Goal: Use online tool/utility: Utilize a website feature to perform a specific function

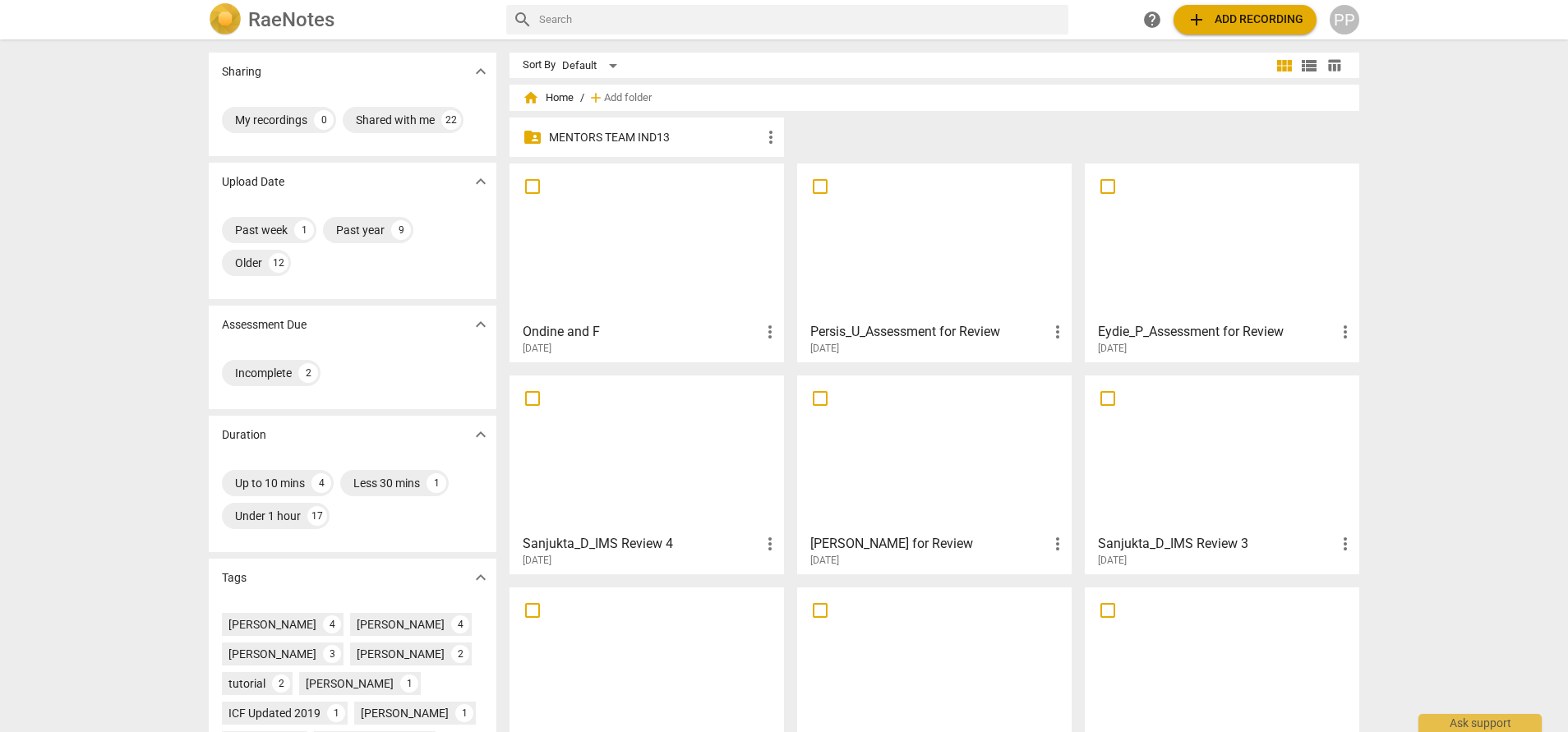
click at [682, 253] on div at bounding box center [646, 242] width 263 height 145
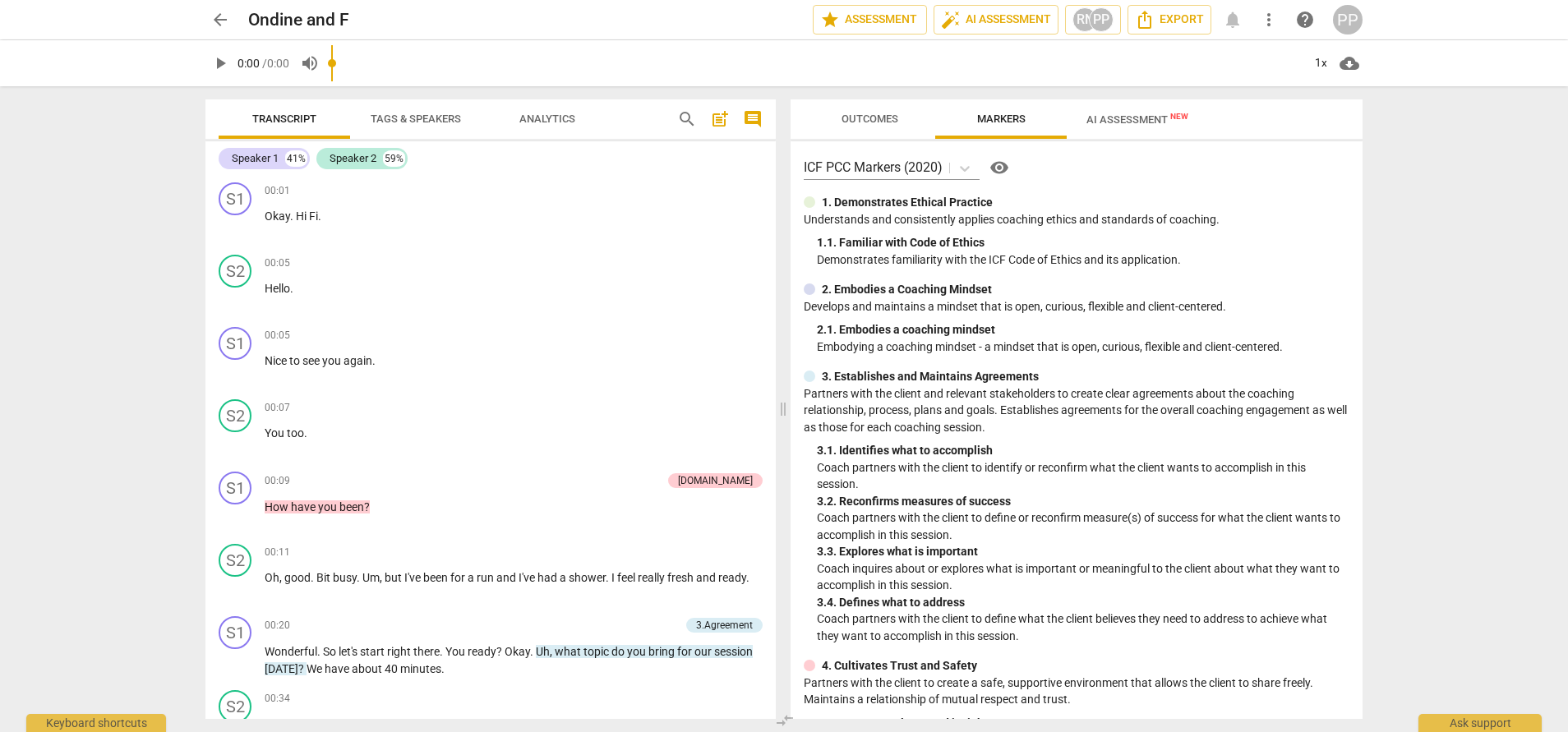
click at [1136, 112] on span "AI Assessment New" at bounding box center [1136, 119] width 141 height 25
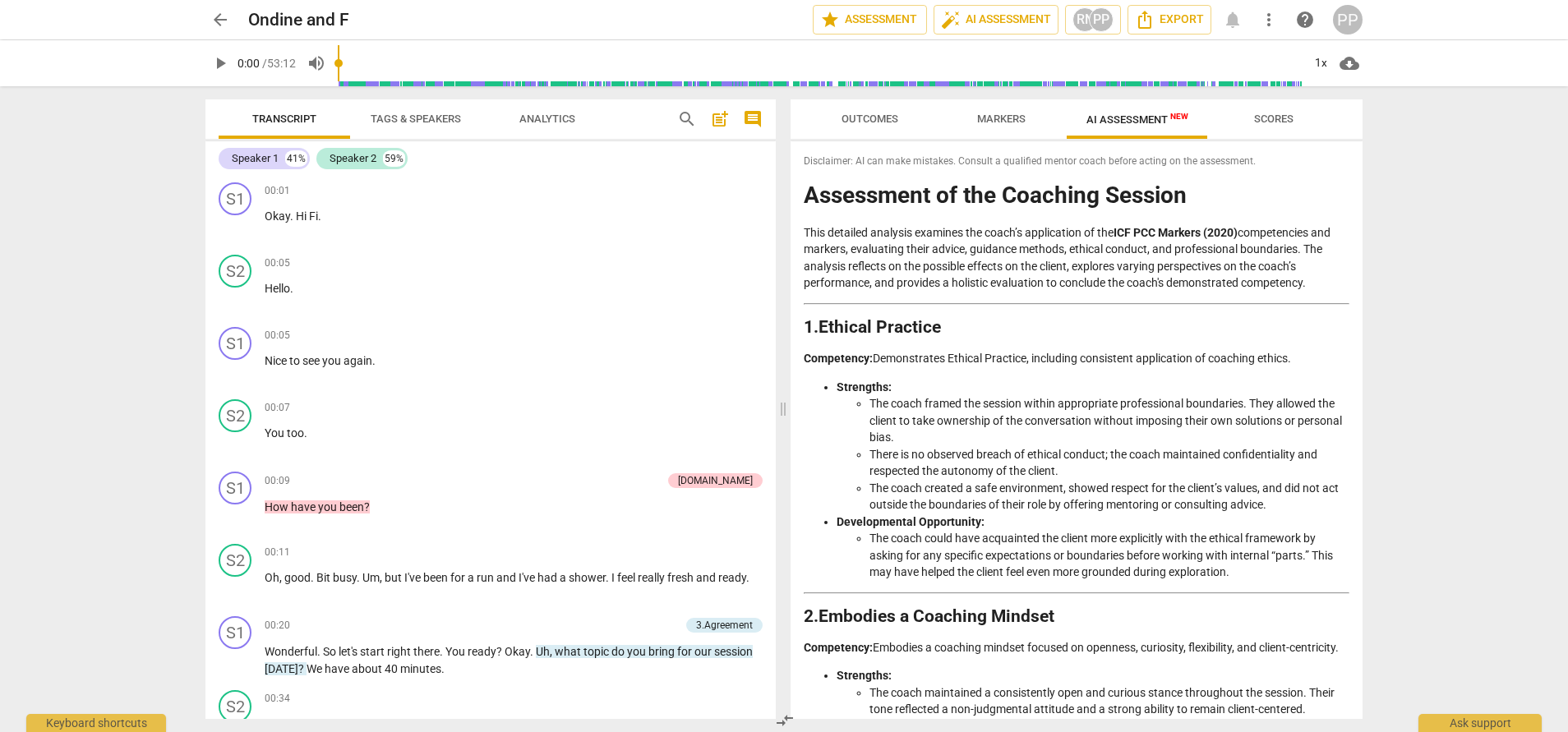
drag, startPoint x: 1357, startPoint y: 182, endPoint x: 1356, endPoint y: 566, distance: 384.0
click at [1354, 641] on div "Disclaimer: AI can make mistakes. Consult a qualified mentor coach before actin…" at bounding box center [1076, 430] width 572 height 578
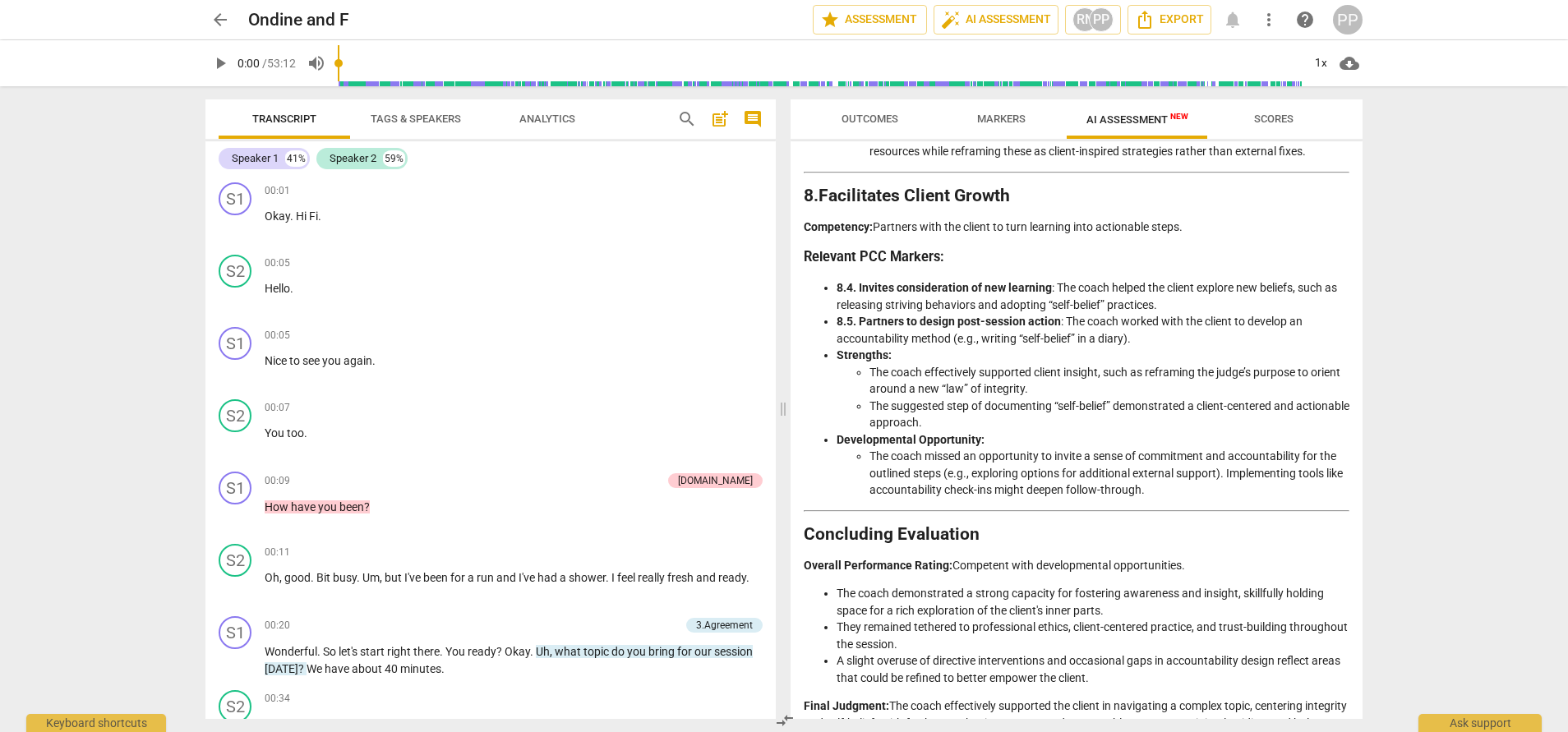
scroll to position [2797, 0]
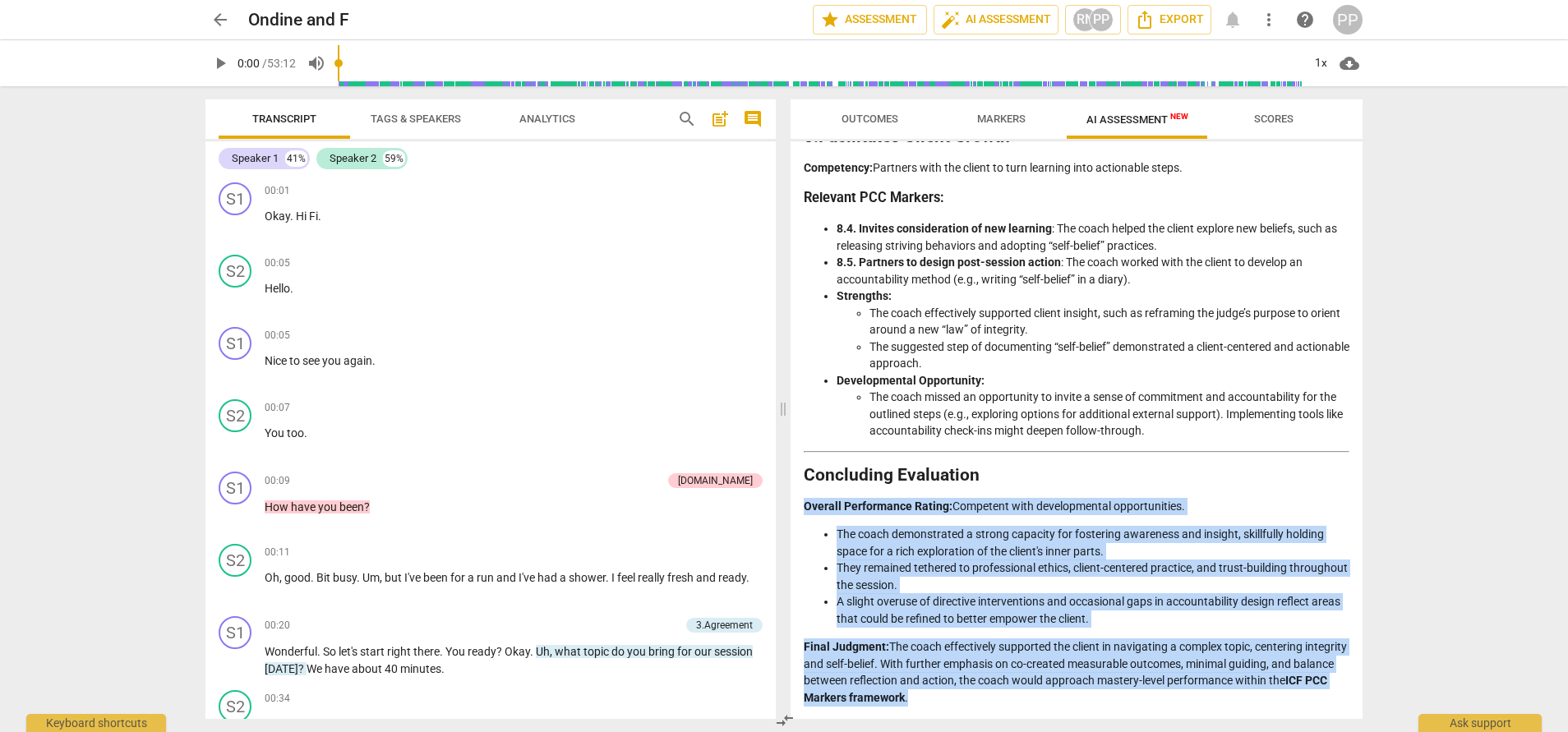
drag, startPoint x: 999, startPoint y: 693, endPoint x: 806, endPoint y: 494, distance: 277.2
copy div "Overall Performance Rating: Competent with developmental opportunities. The coa…"
click at [717, 119] on span "post_add" at bounding box center [720, 119] width 20 height 20
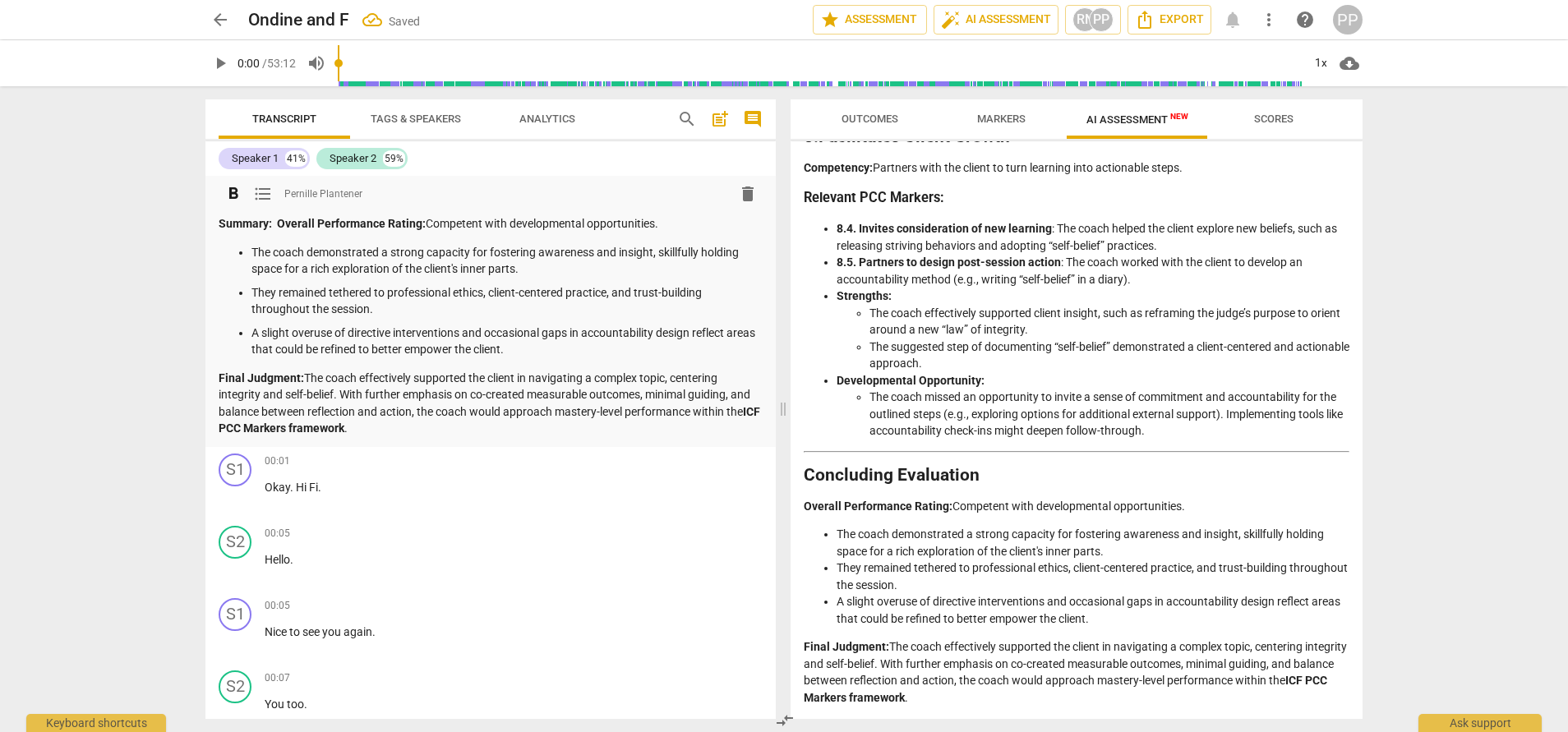
click at [404, 224] on strong "Overall Performance Rating:" at bounding box center [352, 224] width 149 height 13
click at [336, 221] on p "Summary: A relevant, competent with developmental opportunities." at bounding box center [490, 224] width 544 height 17
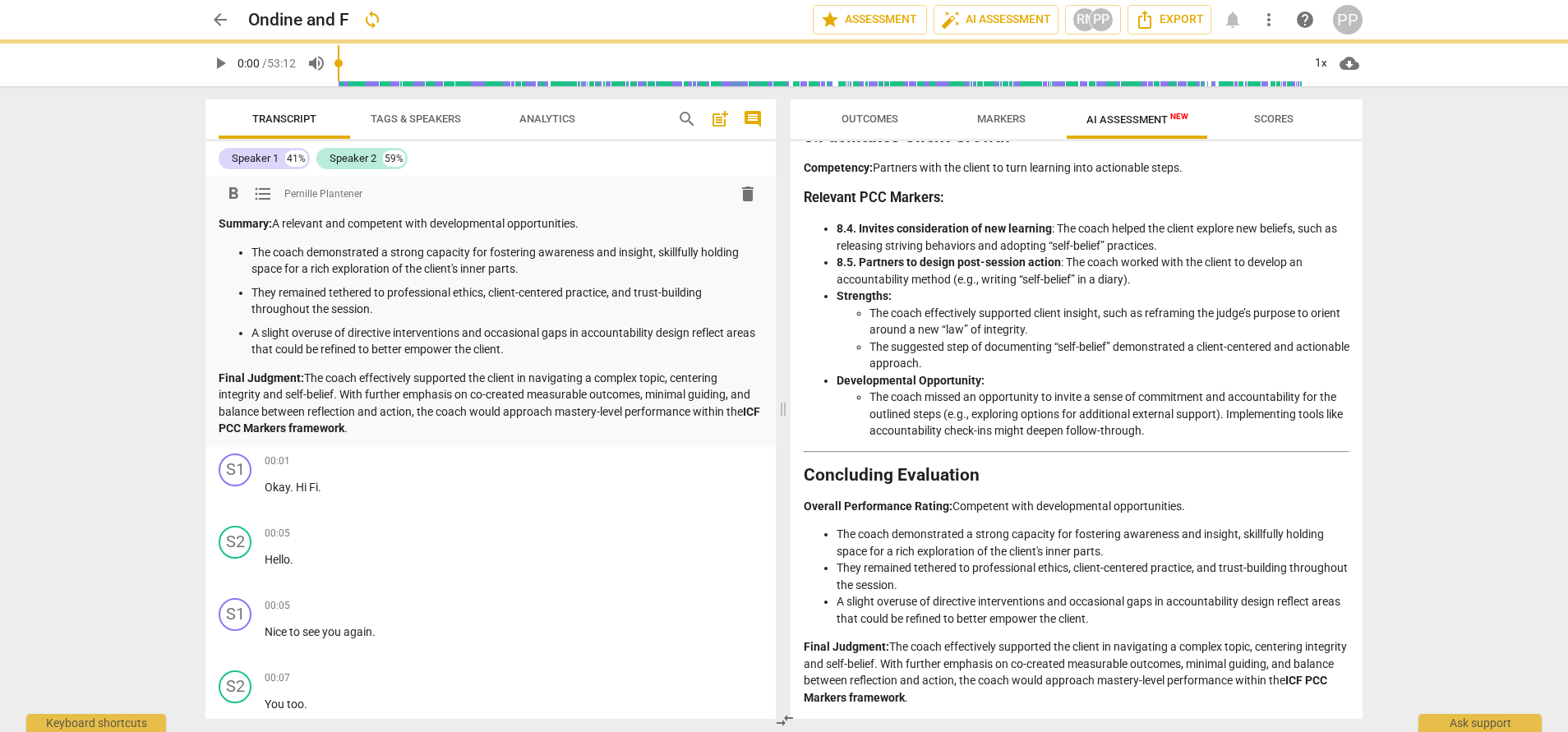
drag, startPoint x: 592, startPoint y: 224, endPoint x: 418, endPoint y: 222, distance: 174.0
click at [418, 222] on p "Summary: A relevant and competent with developmental opportunities." at bounding box center [490, 224] width 544 height 17
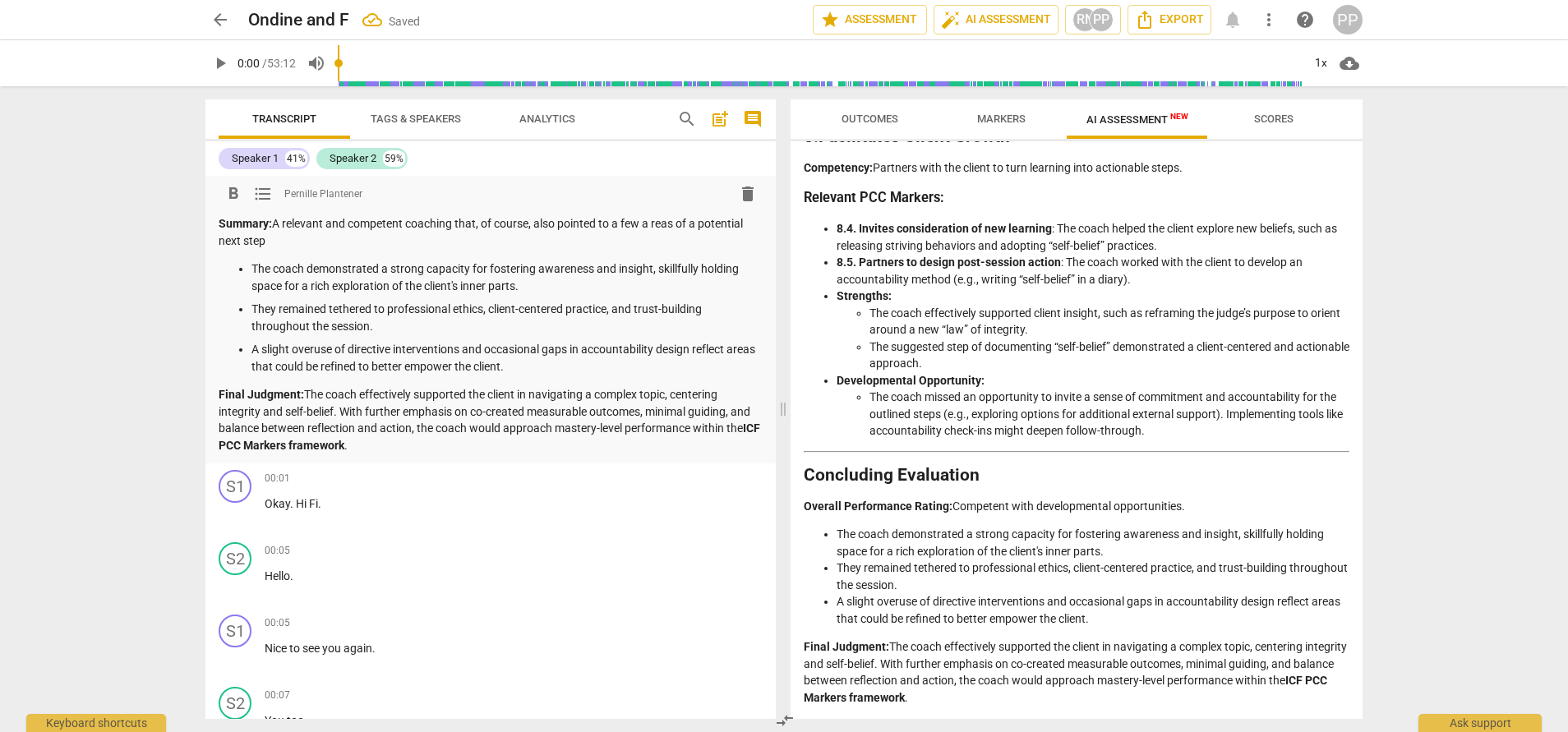
click at [659, 227] on p "Summary: A relevant and competent coaching that, of course, also pointed to a f…" at bounding box center [490, 232] width 544 height 34
click at [475, 244] on p "Summary: A relevant and competent coaching that, of course, also pointed to a f…" at bounding box center [490, 232] width 544 height 34
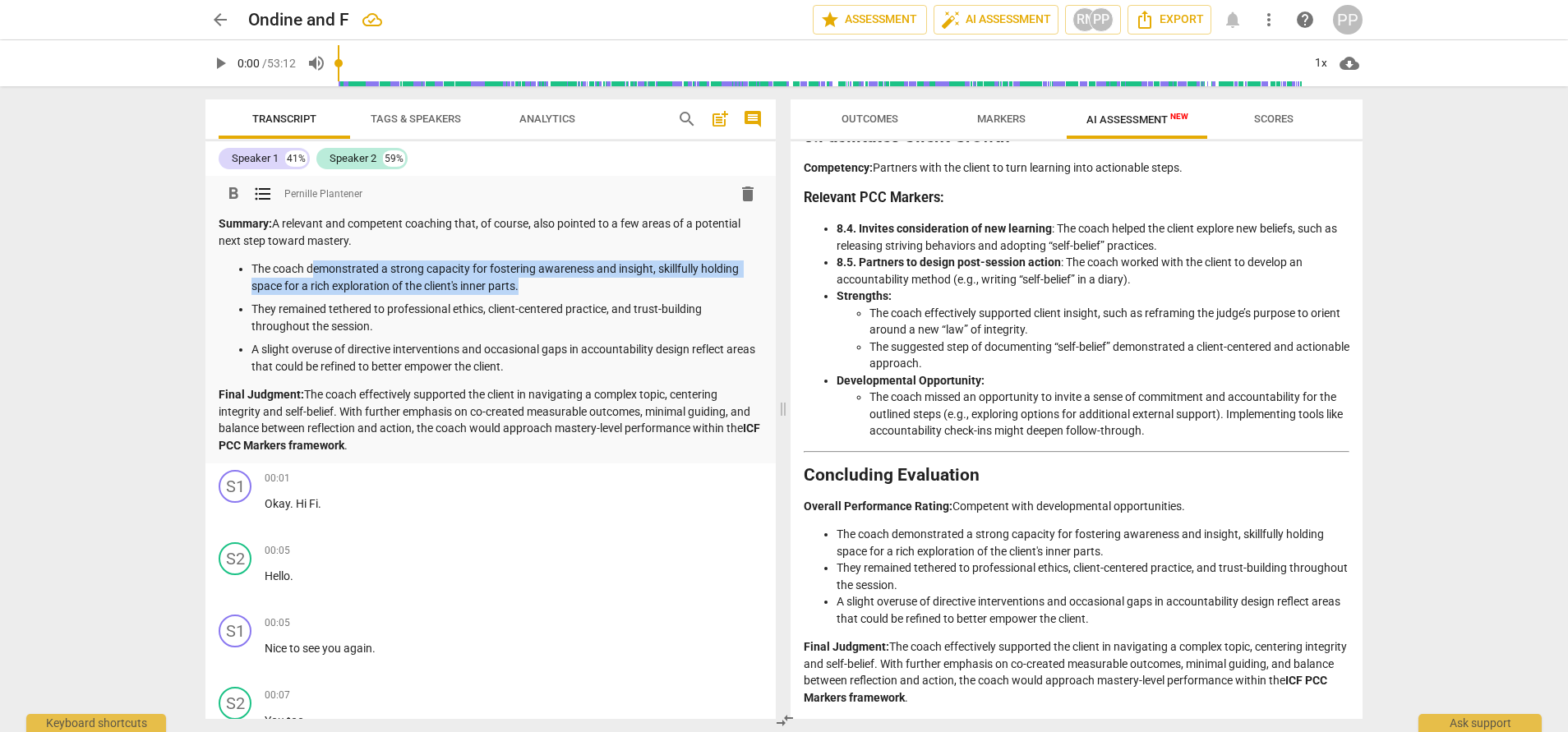
drag, startPoint x: 537, startPoint y: 284, endPoint x: 311, endPoint y: 271, distance: 226.4
click at [311, 271] on p "The coach demonstrated a strong capacity for fostering awareness and insight, s…" at bounding box center [507, 277] width 511 height 34
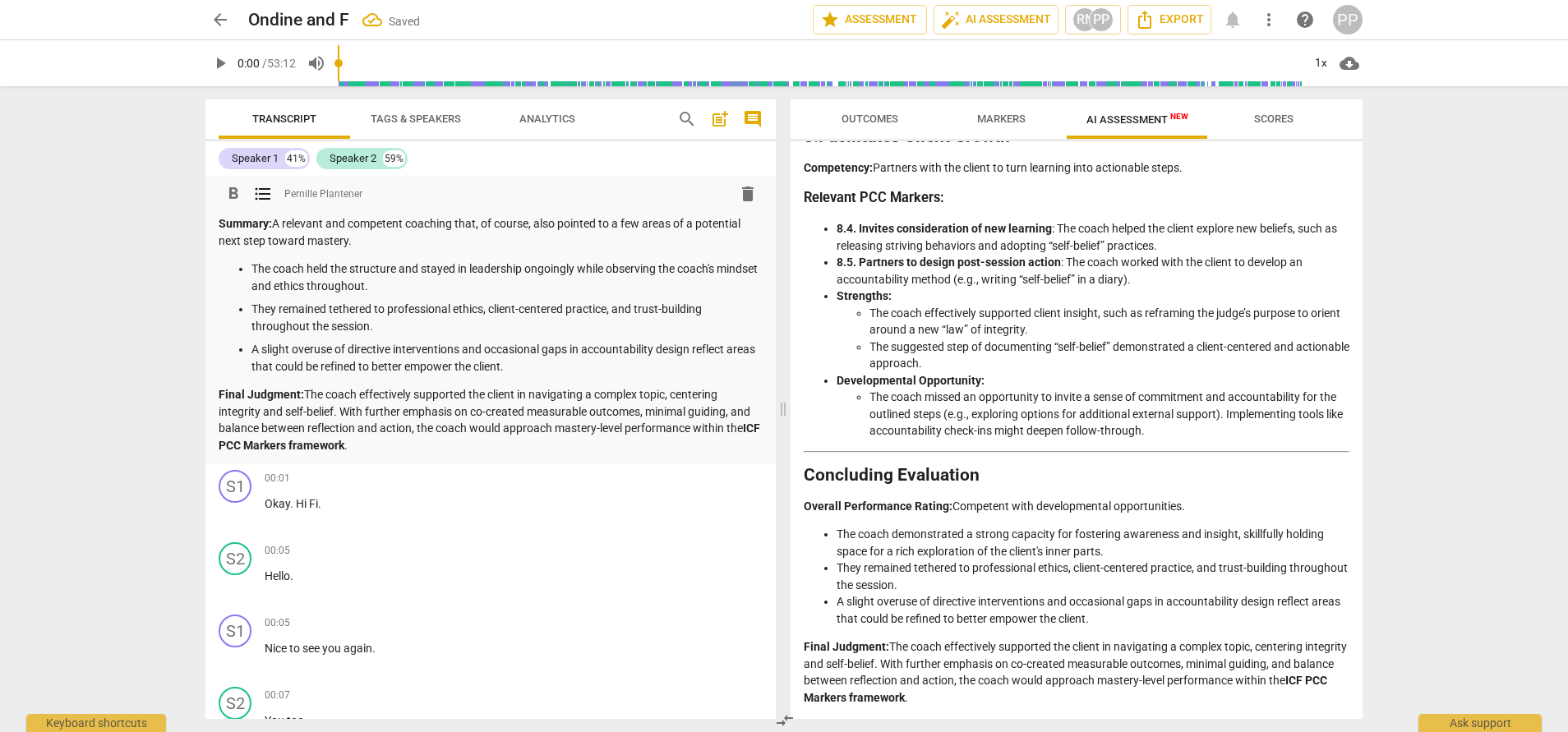
click at [403, 266] on p "The coach held the structure and stayed in leadership ongoingly while observing…" at bounding box center [507, 277] width 511 height 34
click at [531, 282] on p "The coach held the structure and stayed in leadership ongoingly while observing…" at bounding box center [507, 277] width 511 height 34
click at [446, 287] on p "The coach held the structure and stayed in leadership ongoingly while observing…" at bounding box center [507, 277] width 511 height 34
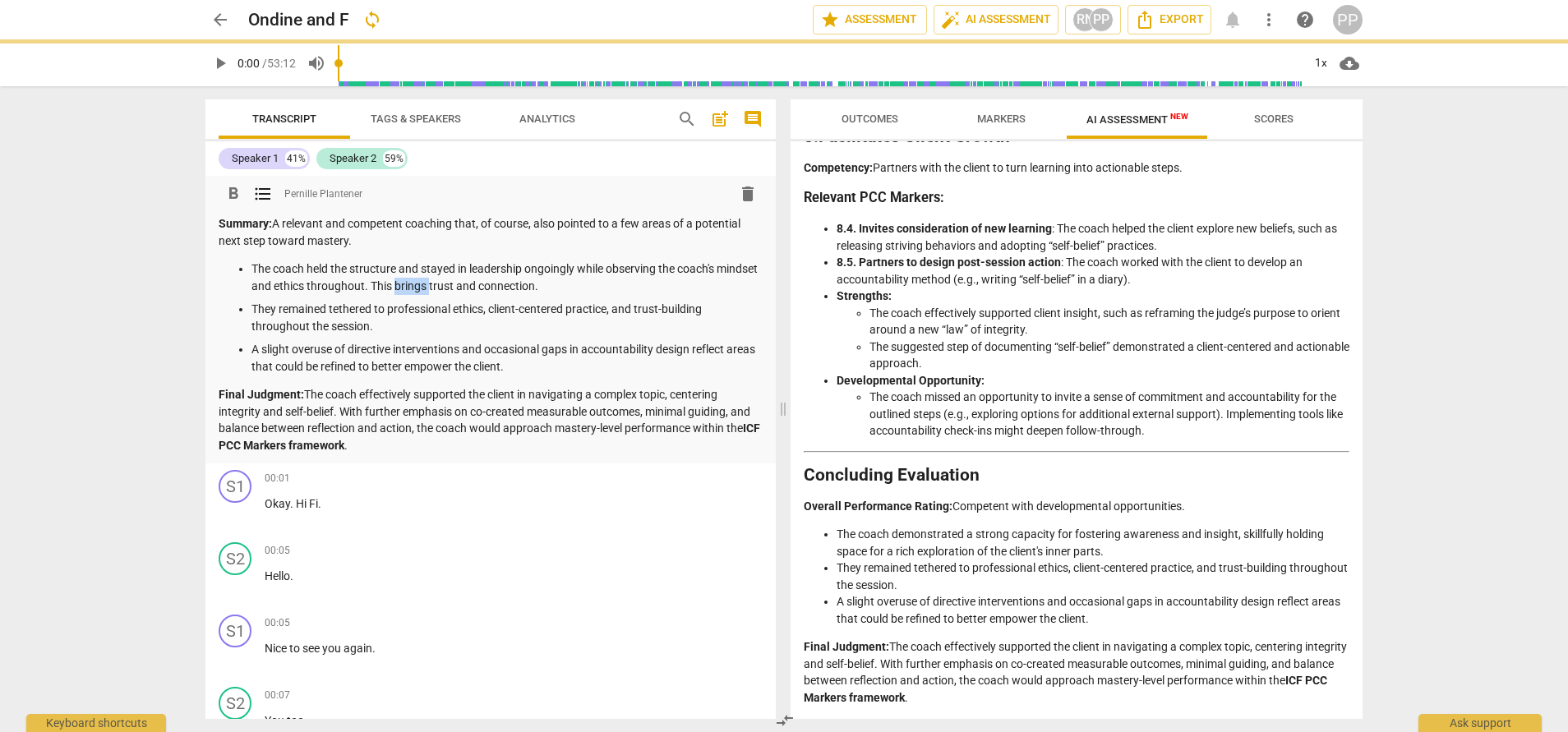
click at [446, 287] on p "The coach held the structure and stayed in leadership ongoingly while observing…" at bounding box center [507, 277] width 511 height 34
click at [622, 289] on p "The coach held the structure and stayed in leadership ongoingly while observing…" at bounding box center [507, 277] width 511 height 34
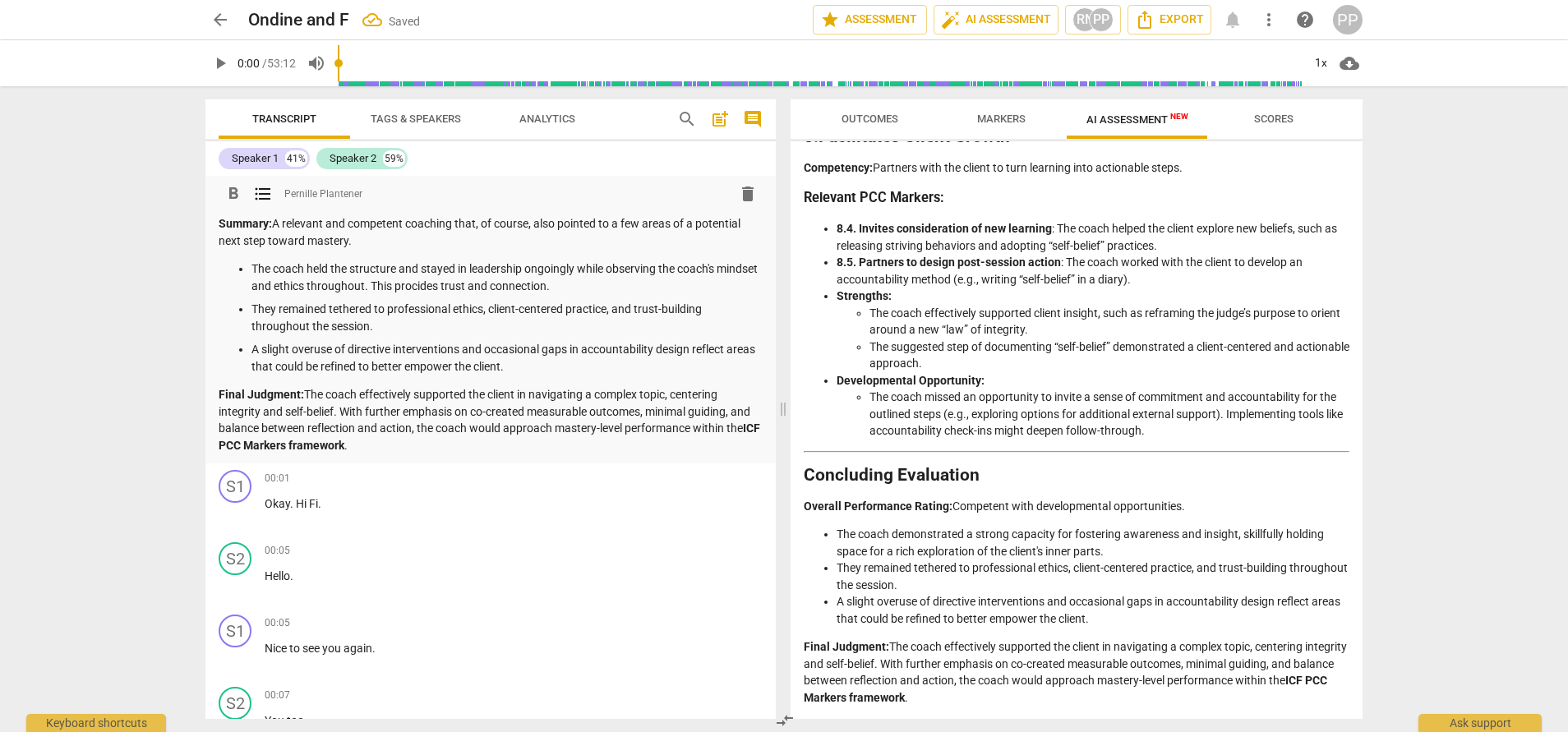
click at [456, 289] on p "The coach held the structure and stayed in leadership ongoingly while observing…" at bounding box center [507, 277] width 511 height 34
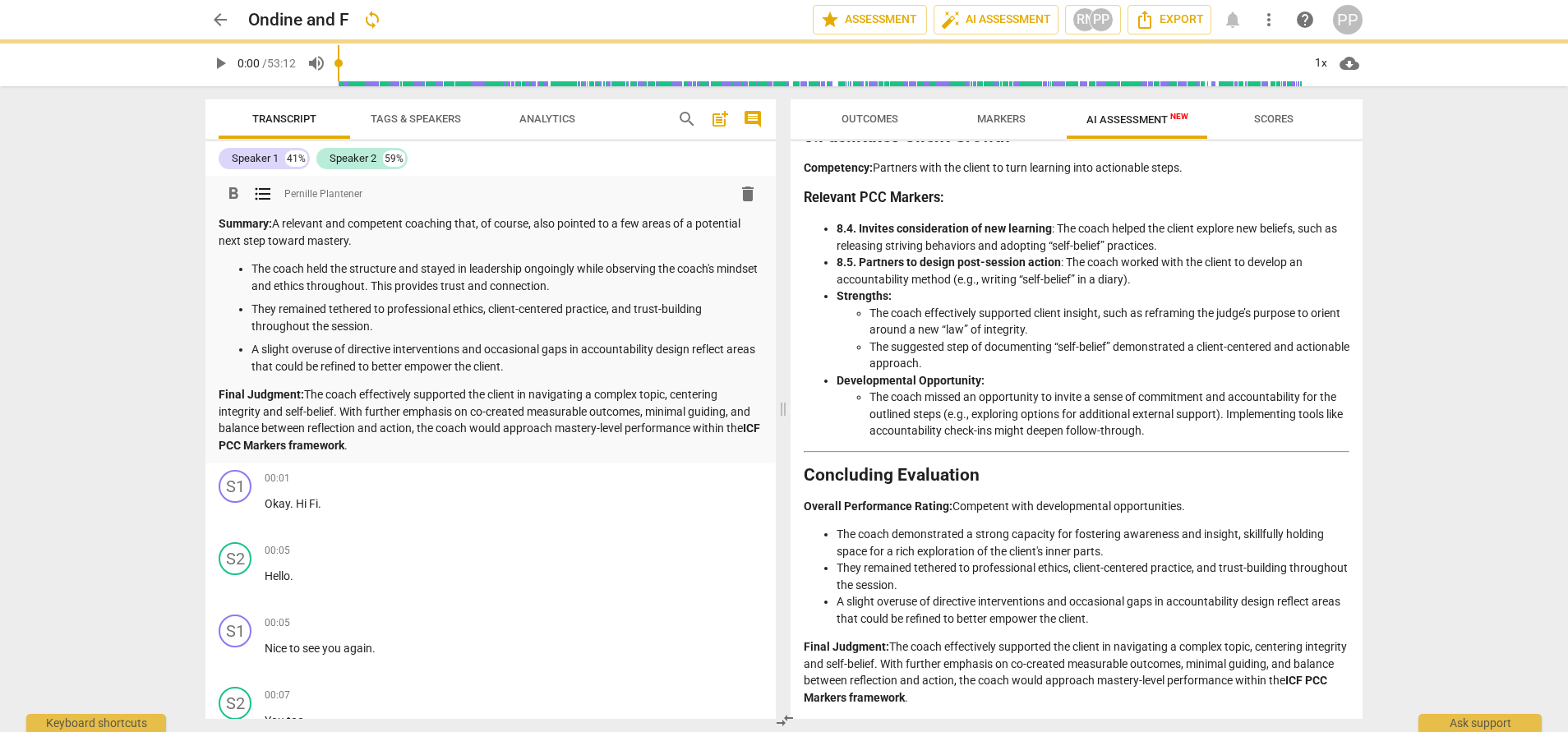
click at [652, 290] on p "The coach held the structure and stayed in leadership ongoingly while observing…" at bounding box center [507, 277] width 511 height 34
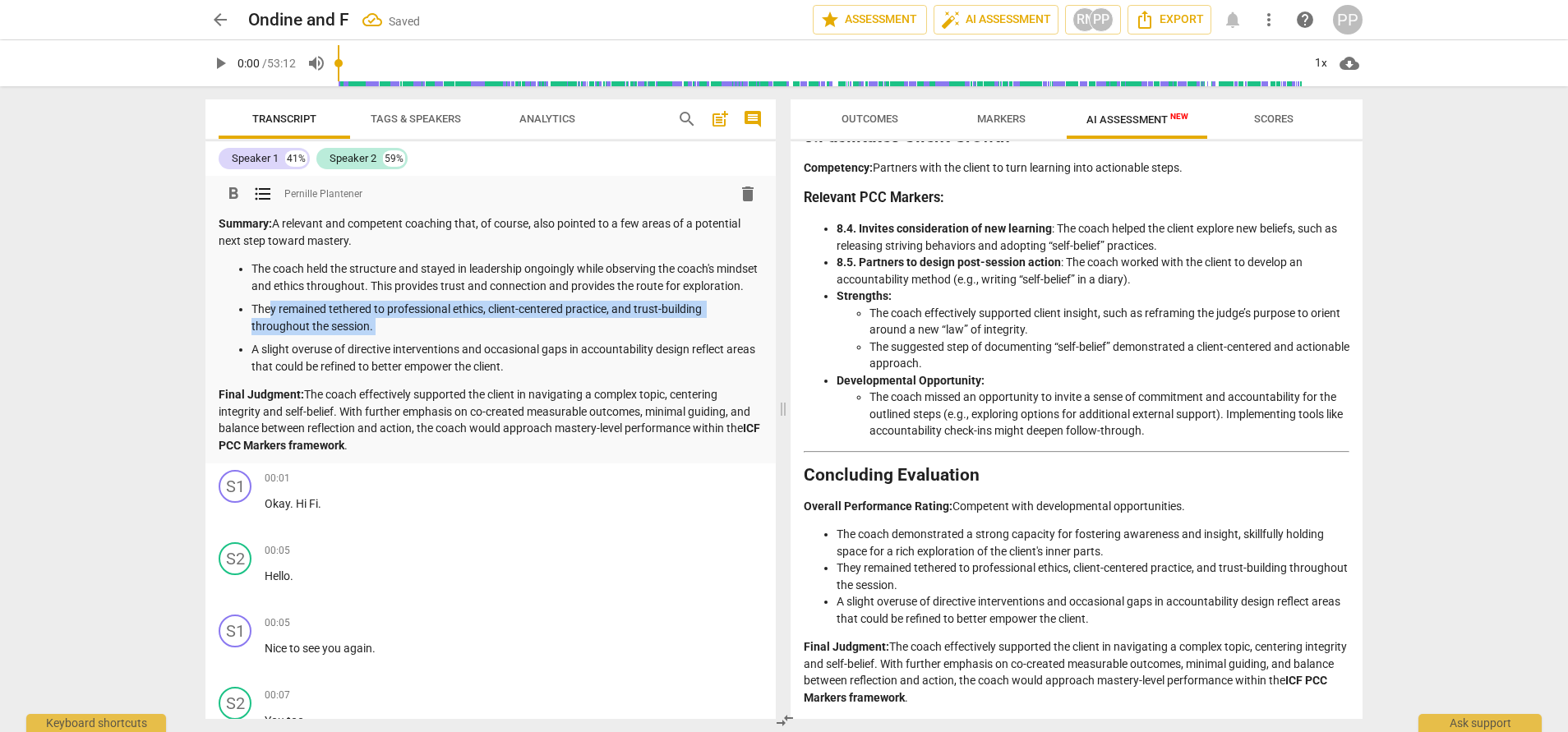
drag, startPoint x: 271, startPoint y: 322, endPoint x: 400, endPoint y: 353, distance: 132.7
click at [400, 353] on ul "The coach held the structure and stayed in leadership ongoingly while observing…" at bounding box center [490, 318] width 544 height 114
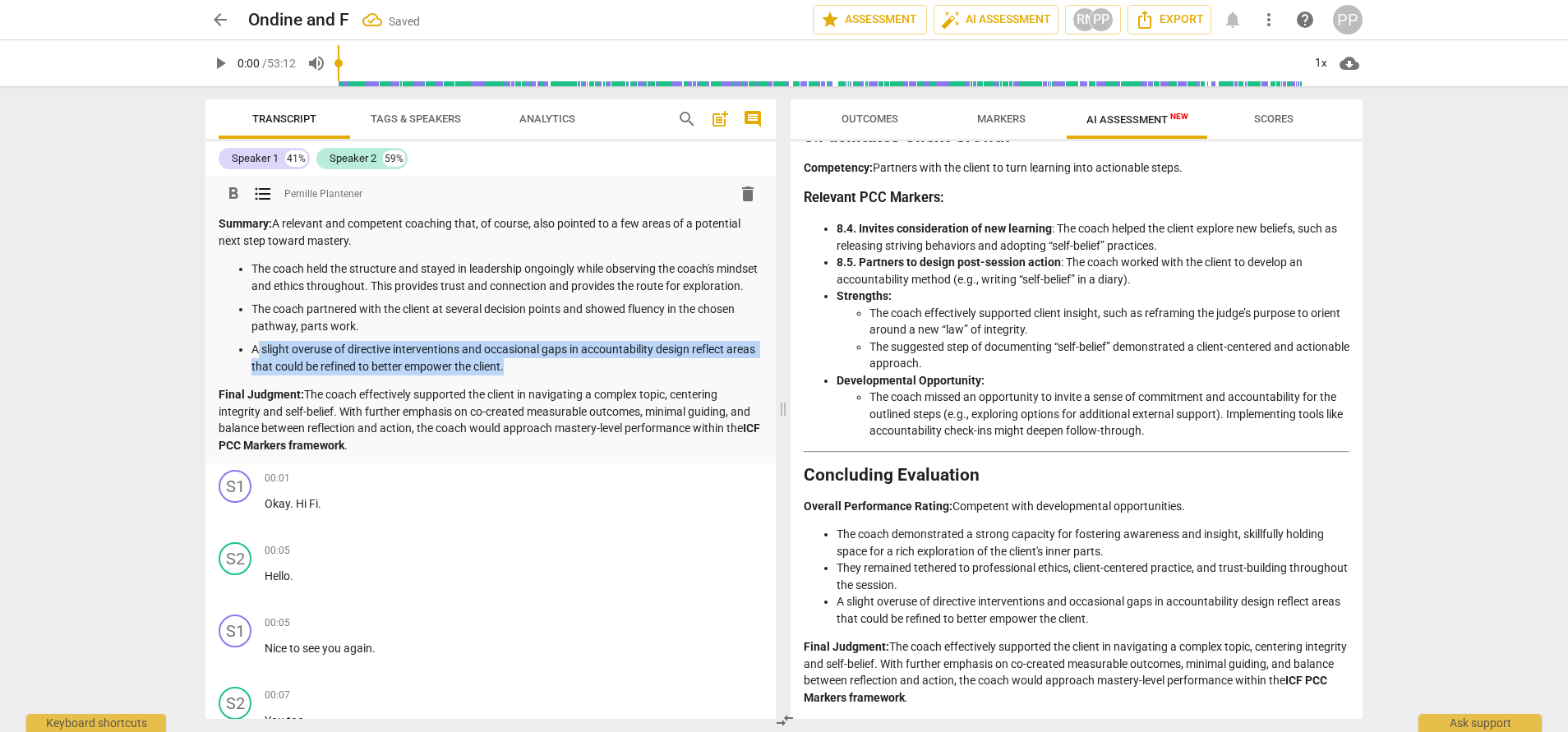
drag, startPoint x: 567, startPoint y: 390, endPoint x: 256, endPoint y: 368, distance: 311.8
click at [256, 368] on p "A slight overuse of directive interventions and occasional gaps in accountabili…" at bounding box center [507, 357] width 511 height 34
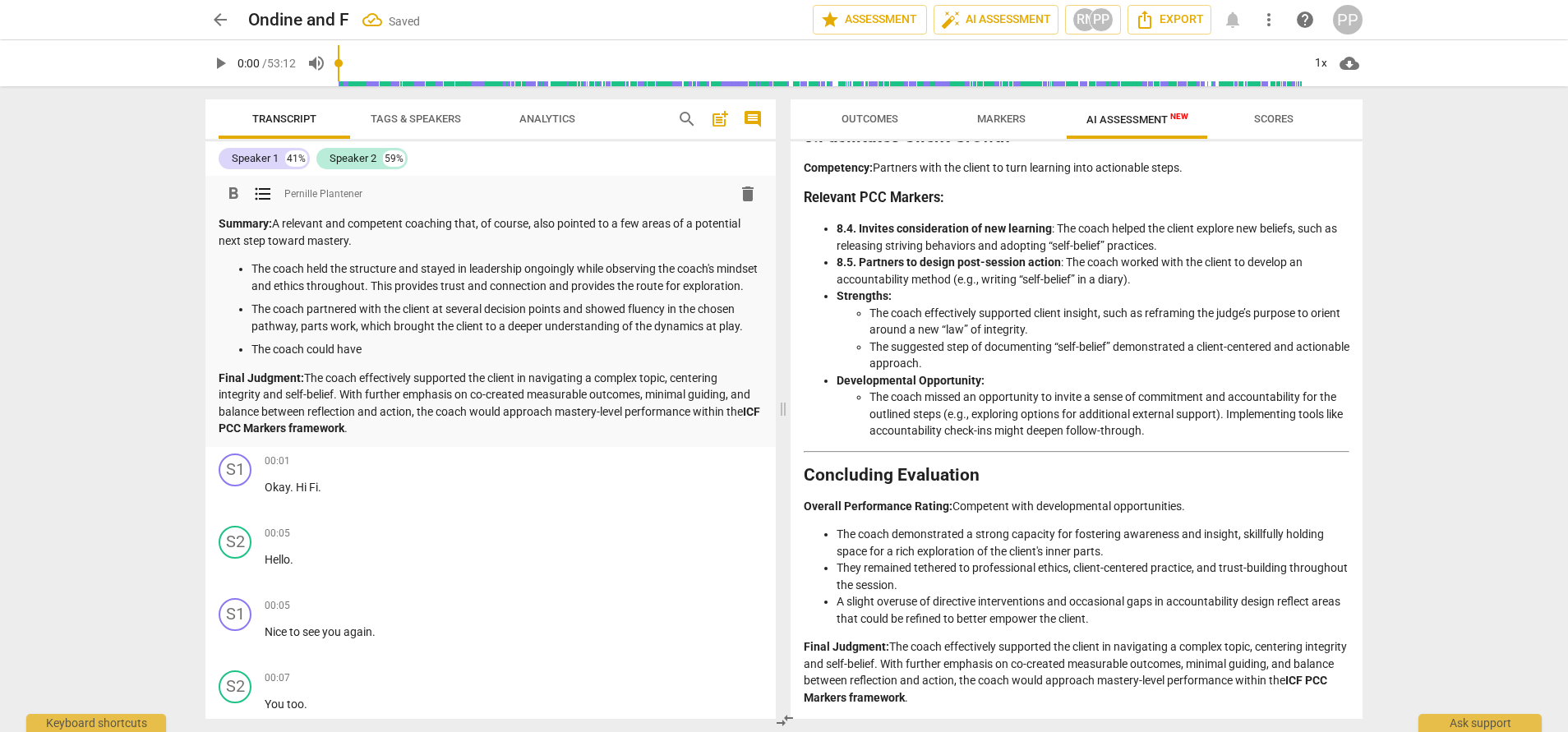
click at [653, 334] on p "The coach partnered with the client at several decision points and showed fluen…" at bounding box center [507, 317] width 511 height 34
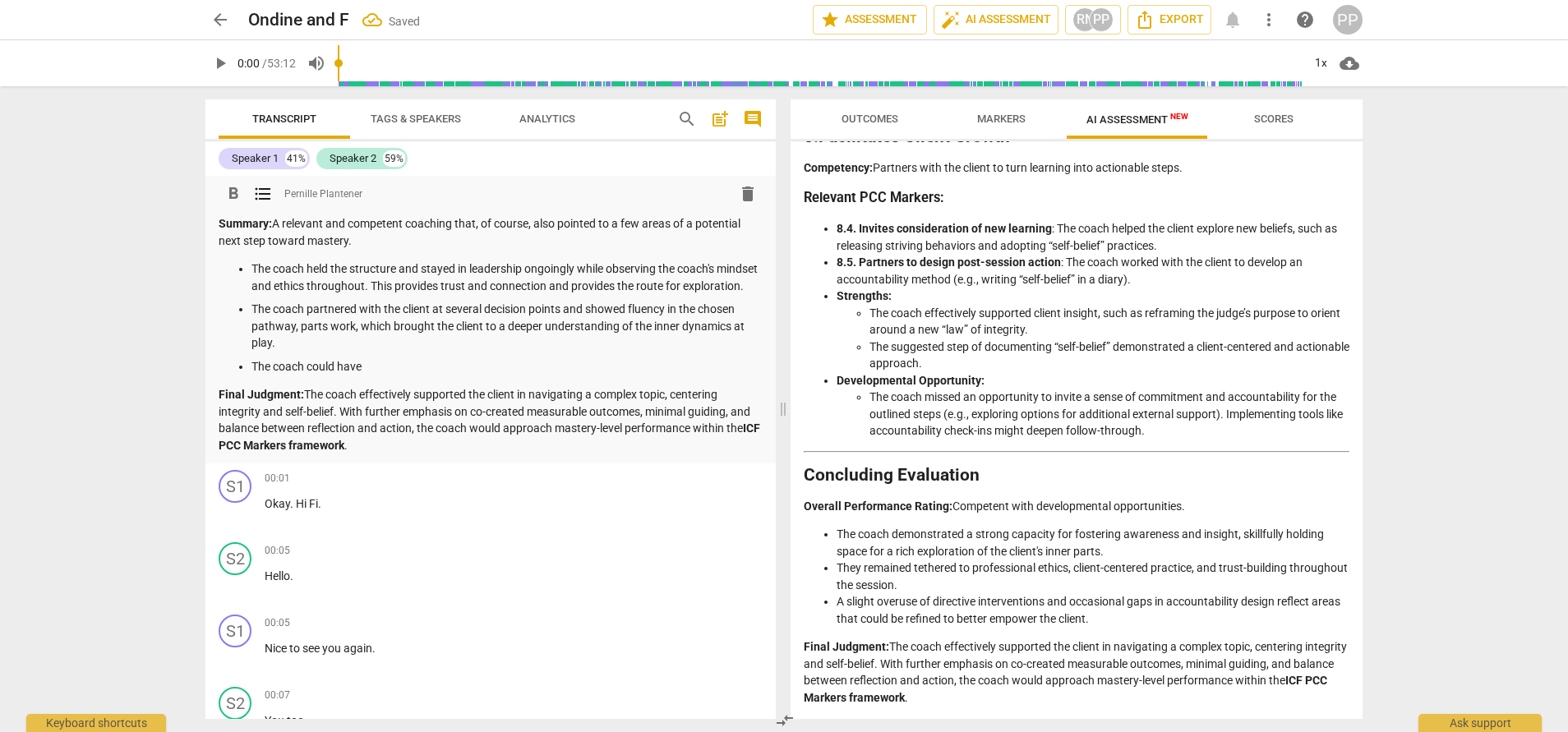
click at [408, 375] on p "The coach could have" at bounding box center [507, 366] width 511 height 17
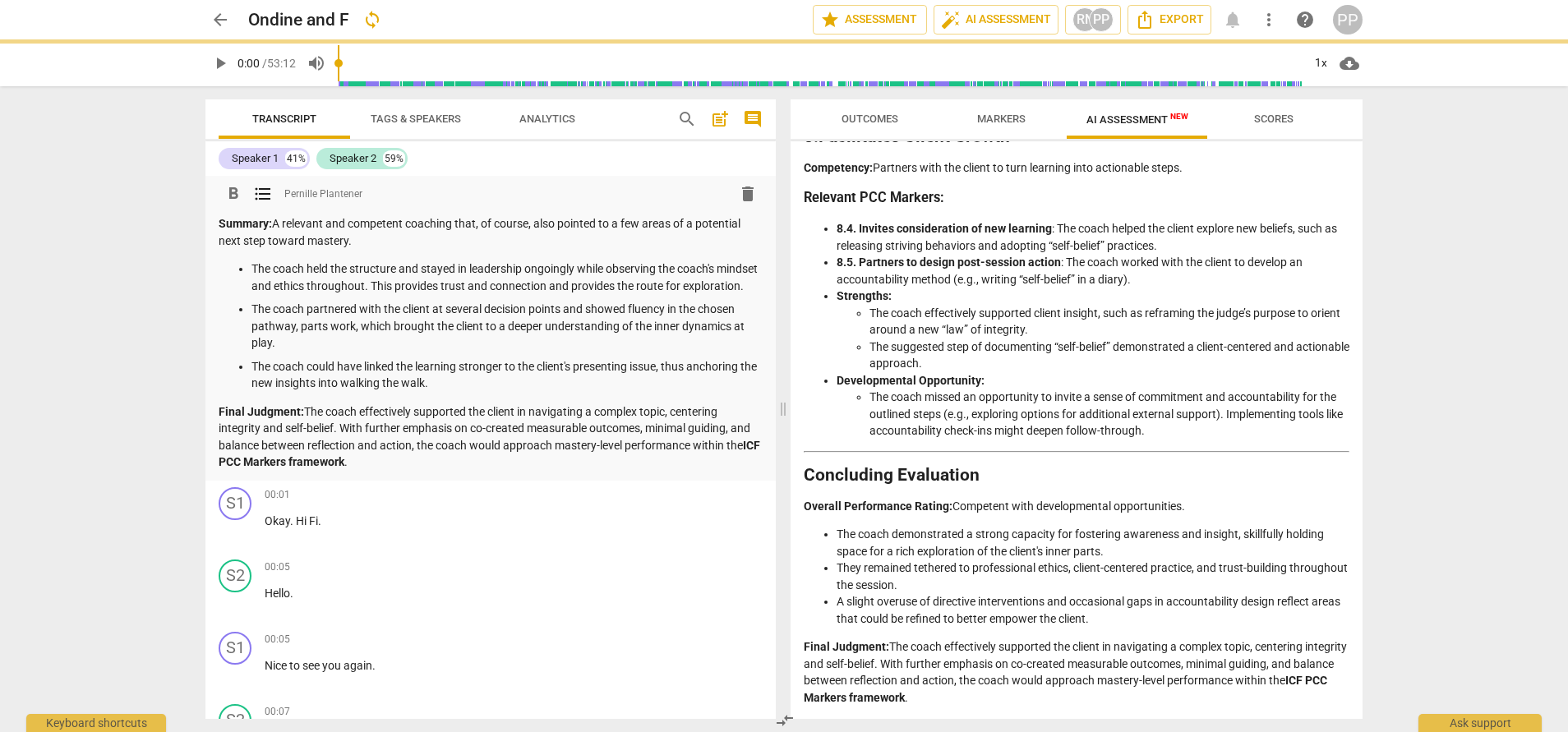
click at [266, 418] on strong "Final Judgment:" at bounding box center [262, 412] width 86 height 13
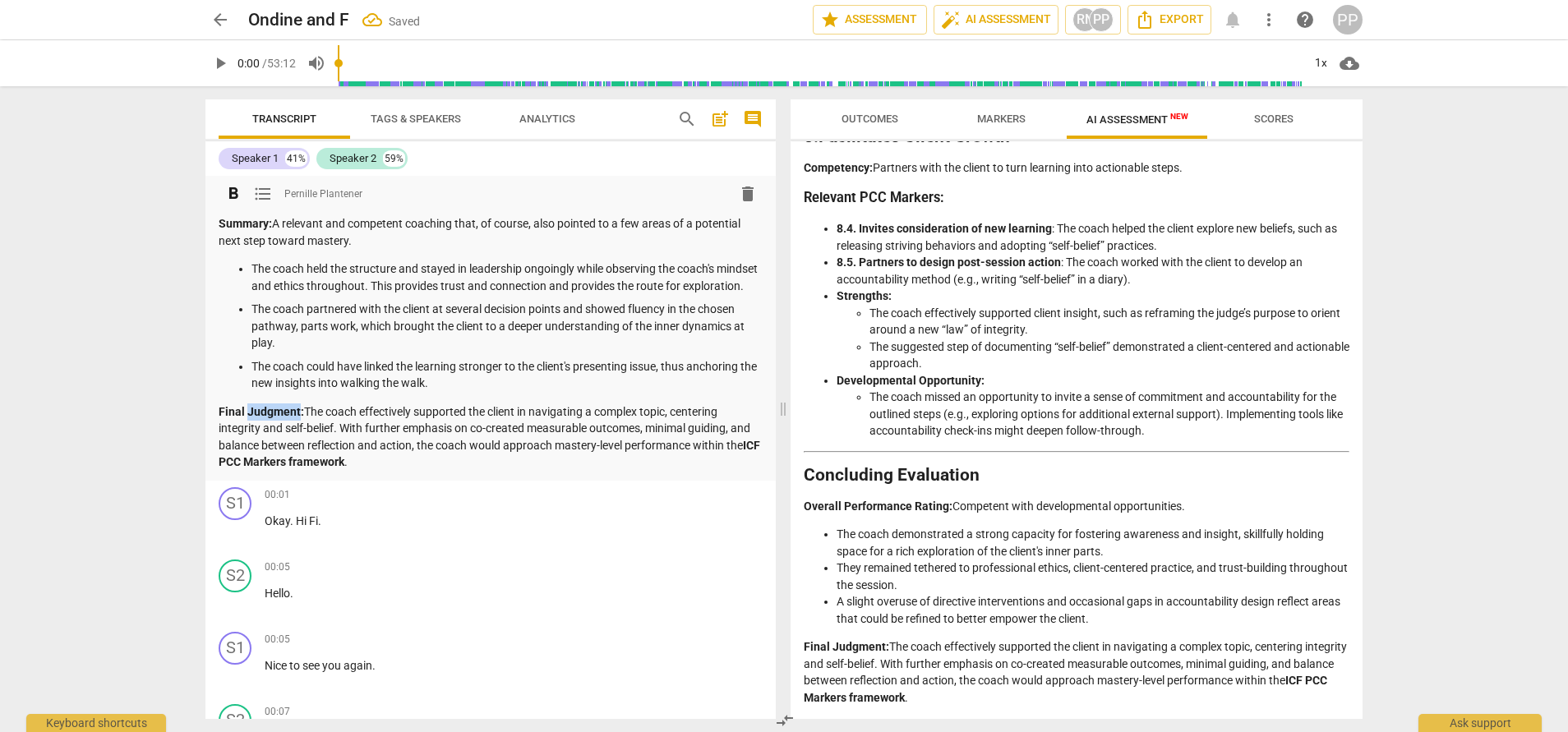
click at [266, 418] on strong "Final Judgment:" at bounding box center [262, 412] width 86 height 13
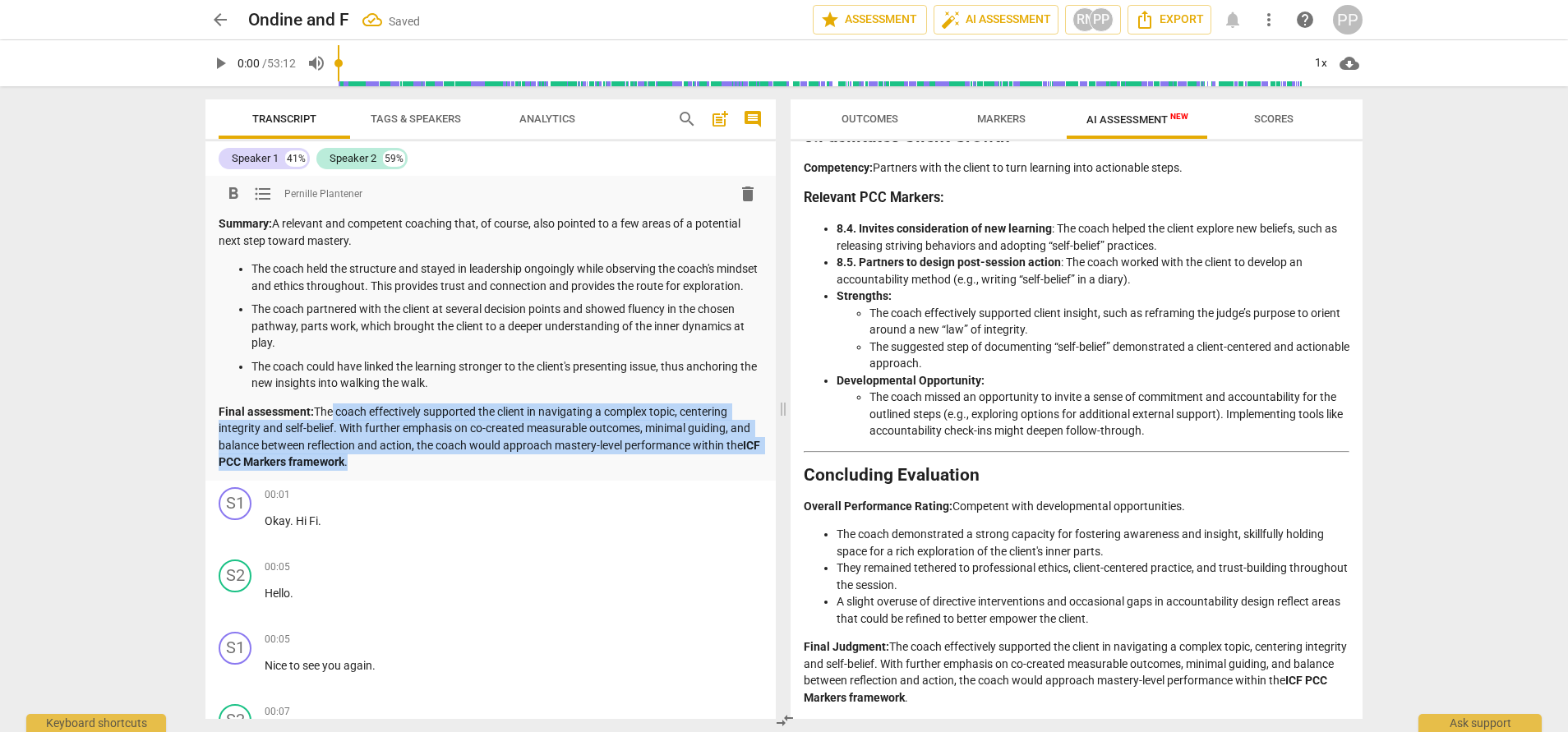
drag, startPoint x: 508, startPoint y: 475, endPoint x: 325, endPoint y: 430, distance: 188.5
click at [325, 430] on p "Final assessment: The coach effectively supported the client in navigating a co…" at bounding box center [490, 437] width 544 height 68
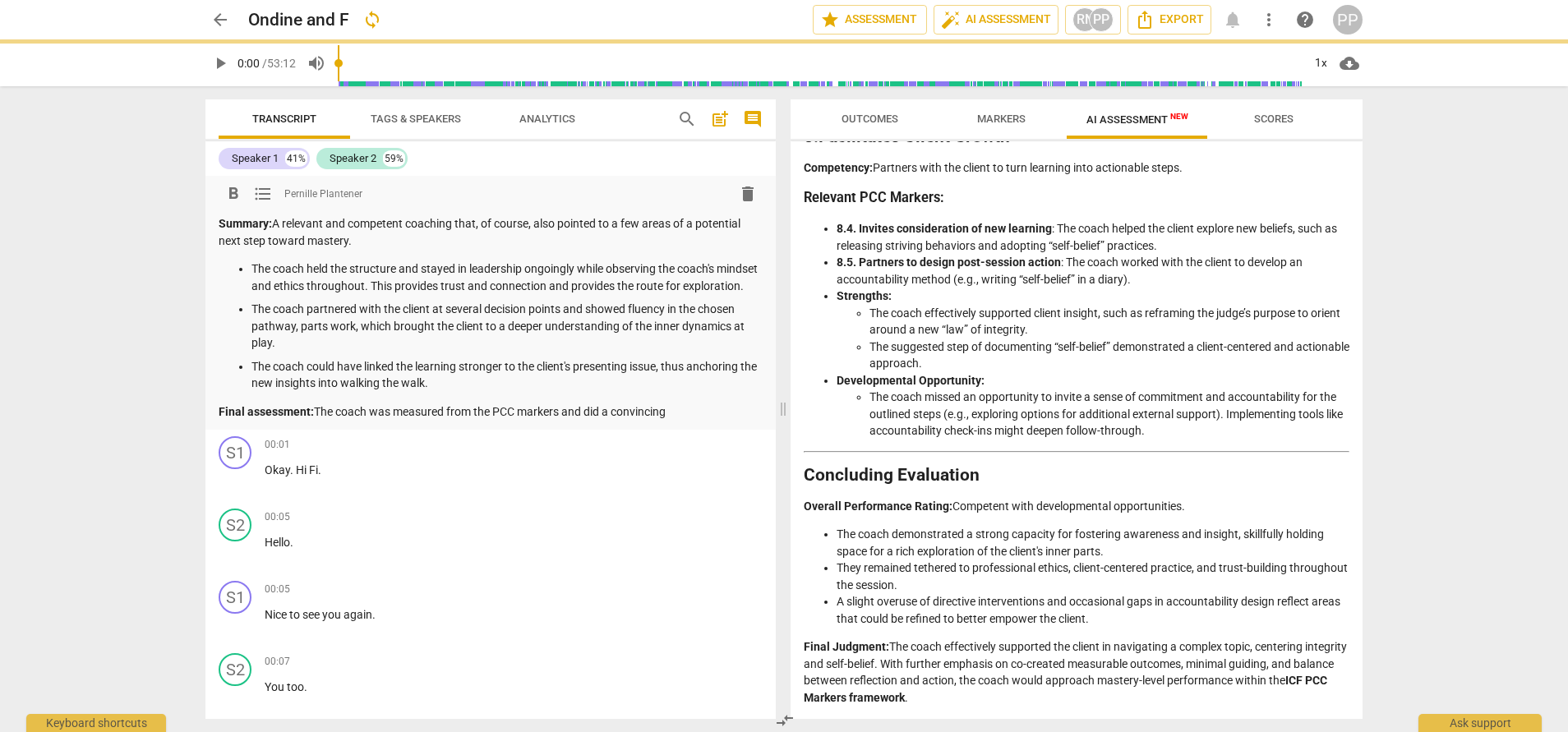
click at [516, 392] on p "The coach could have linked the learning stronger to the client's presenting is…" at bounding box center [507, 375] width 511 height 34
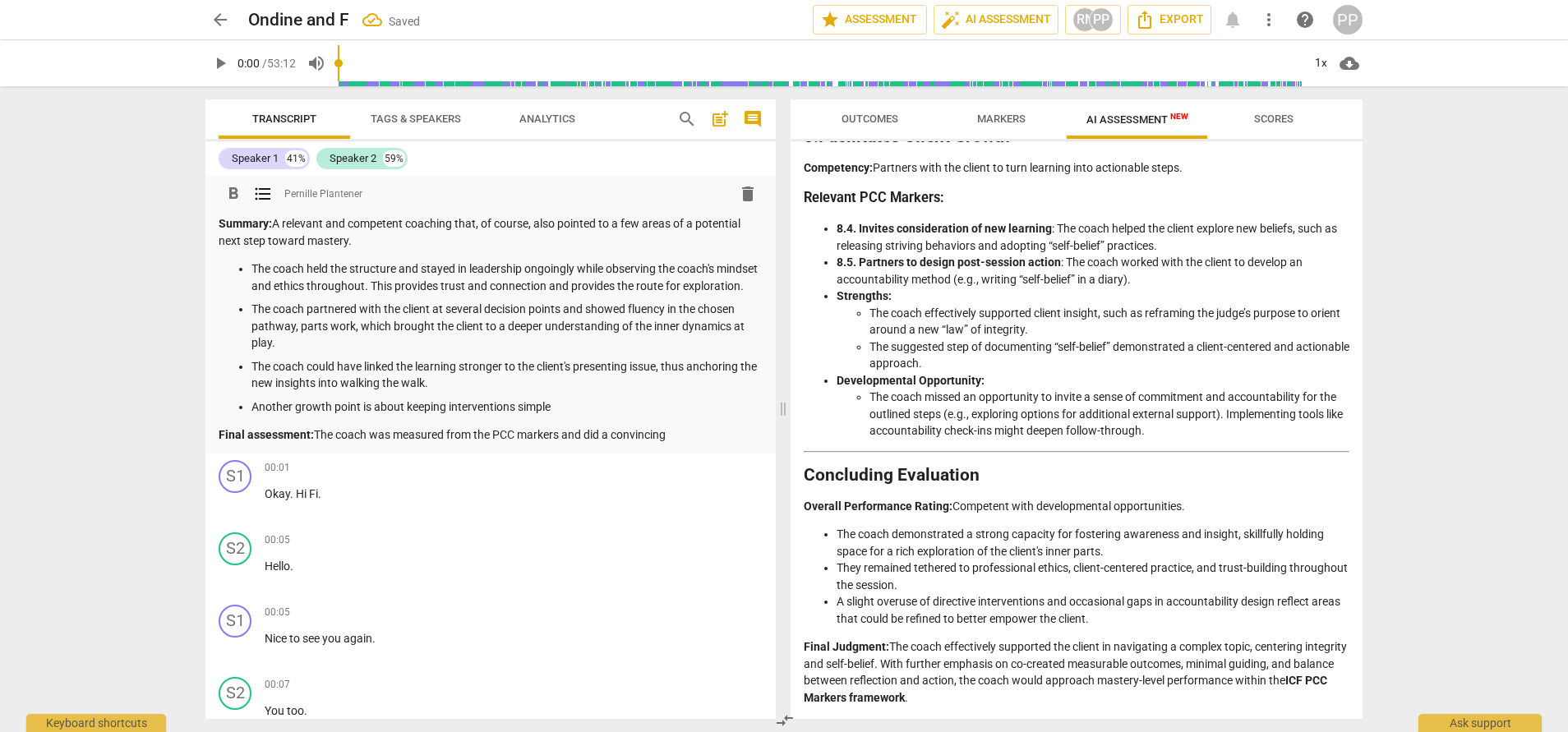
click at [396, 416] on p "Another growth point is about keeping interventions simple" at bounding box center [507, 407] width 511 height 17
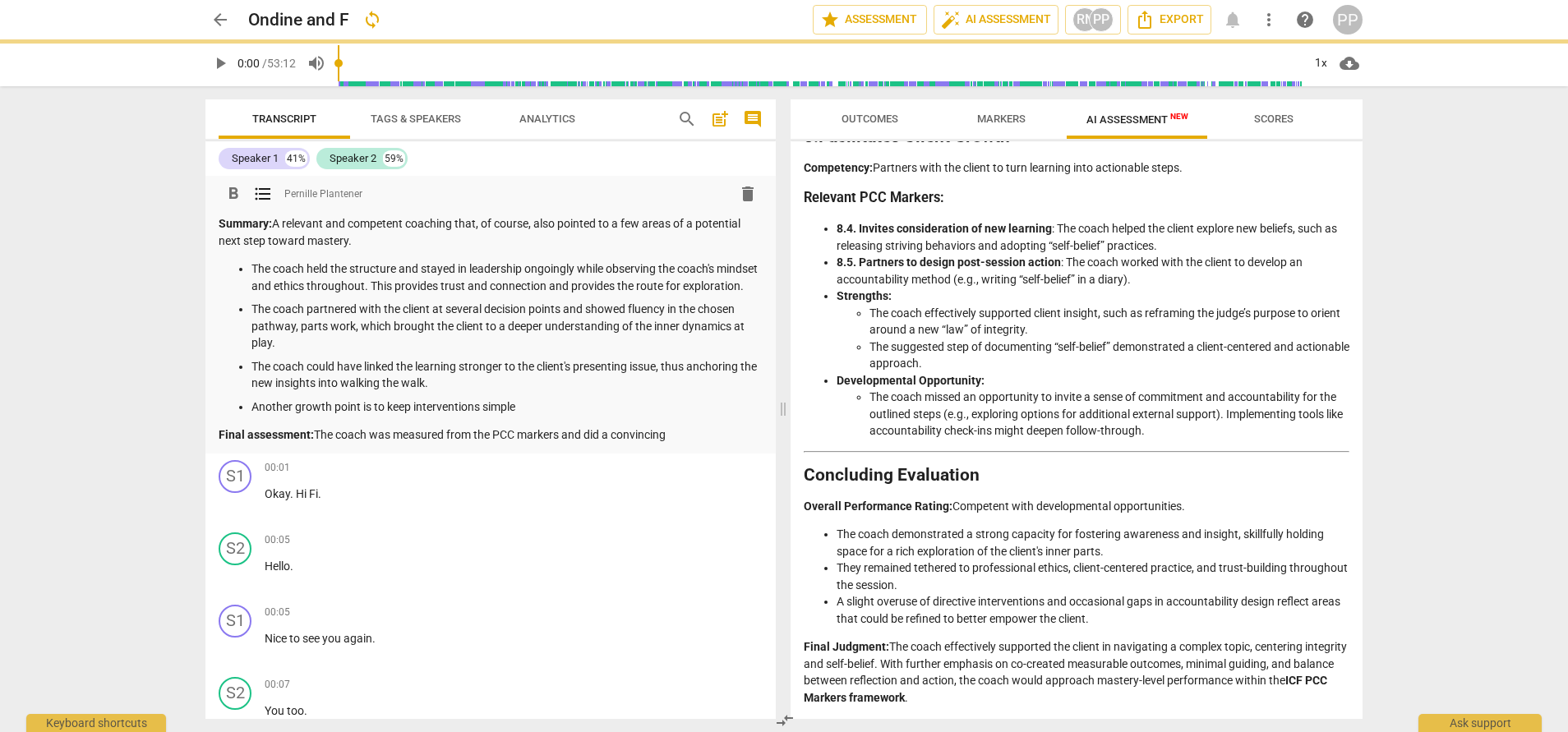
click at [582, 416] on p "Another growth point is to keep interventions simple" at bounding box center [507, 407] width 511 height 17
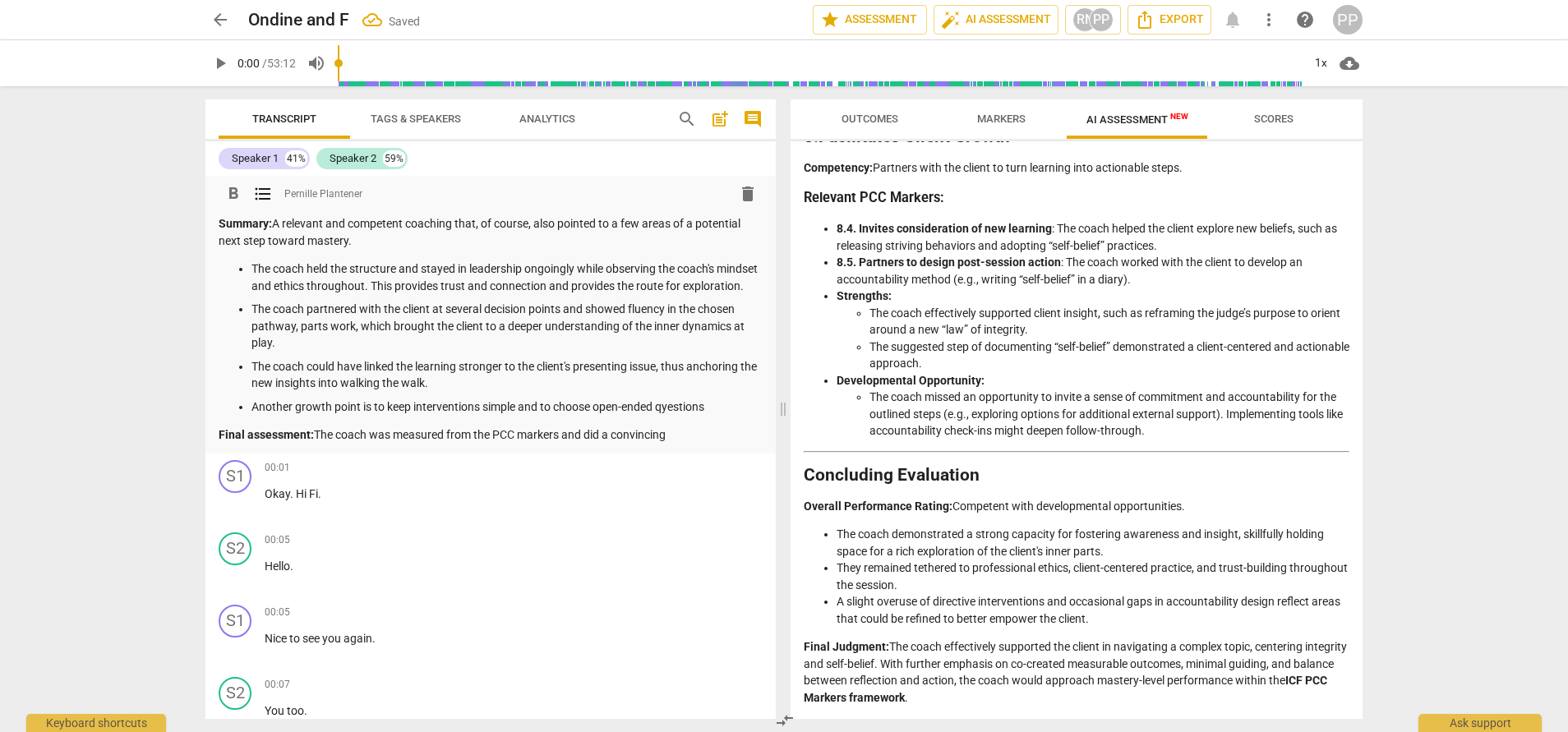
click at [668, 416] on p "Another growth point is to keep interventions simple and to choose open-ended q…" at bounding box center [507, 407] width 511 height 17
click at [740, 416] on p "Another growth point is to keep interventions simple and to choose open-ended q…" at bounding box center [507, 407] width 511 height 17
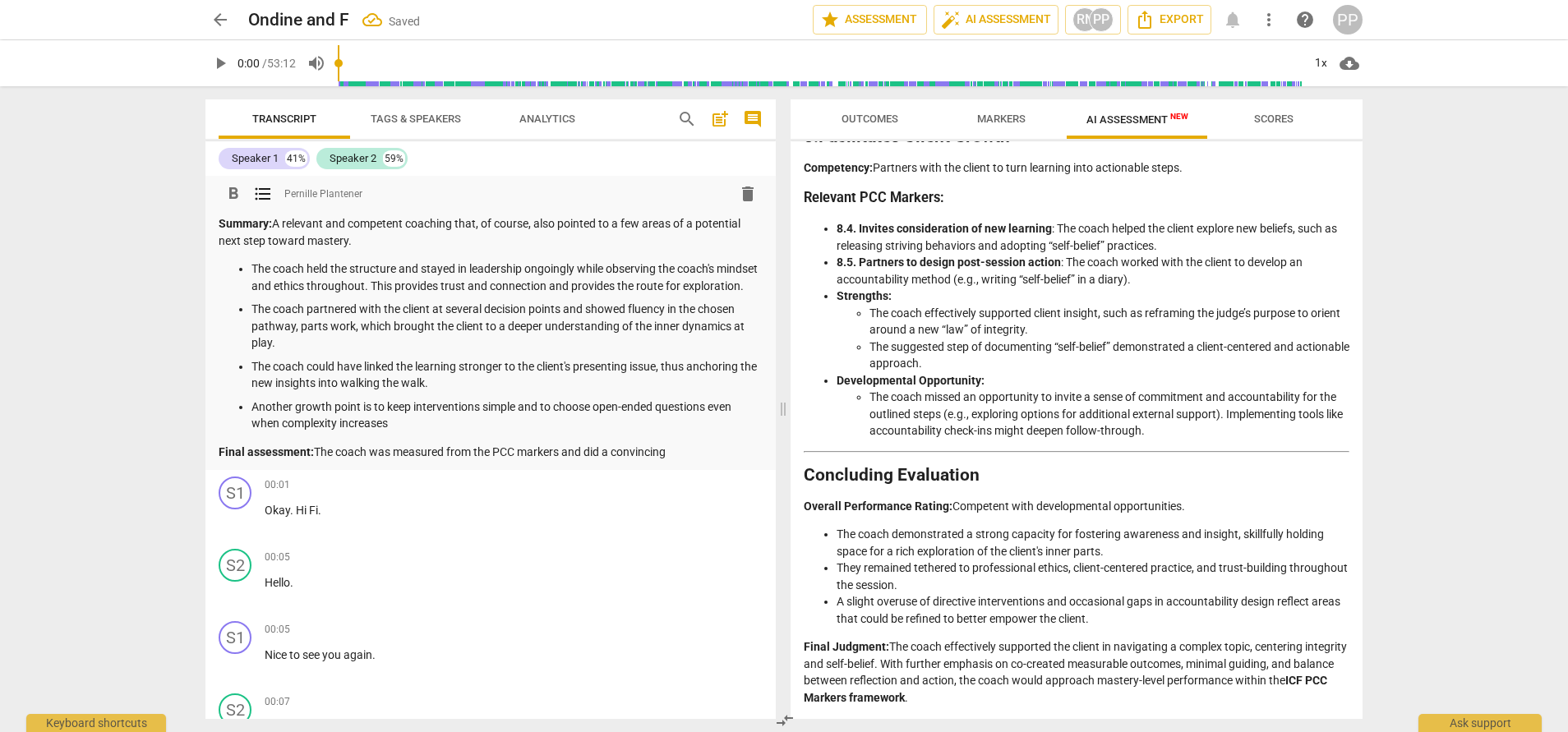
click at [453, 352] on p "The coach partnered with the client at several decision points and showed fluen…" at bounding box center [507, 326] width 511 height 51
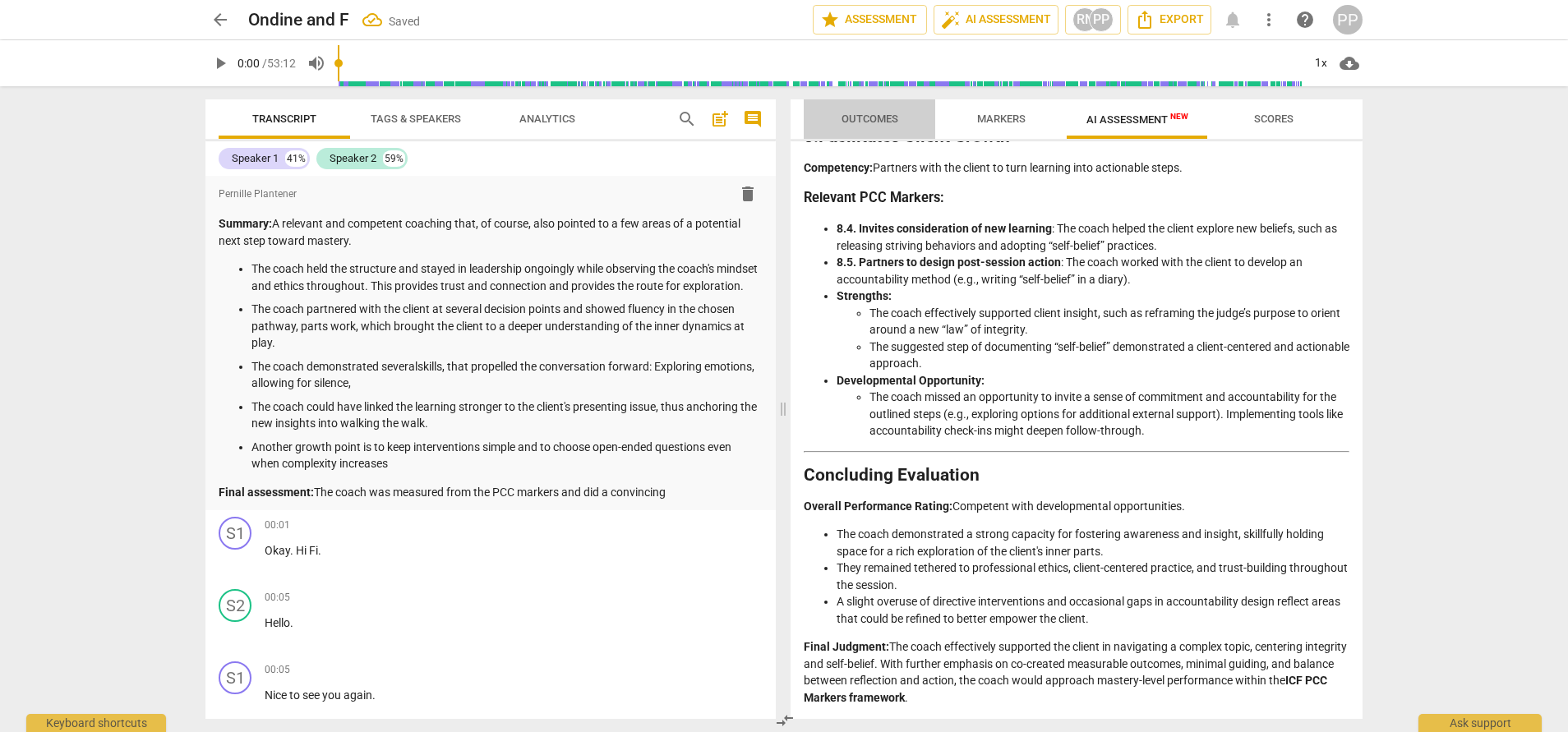
click at [880, 109] on span "Outcomes" at bounding box center [870, 119] width 97 height 22
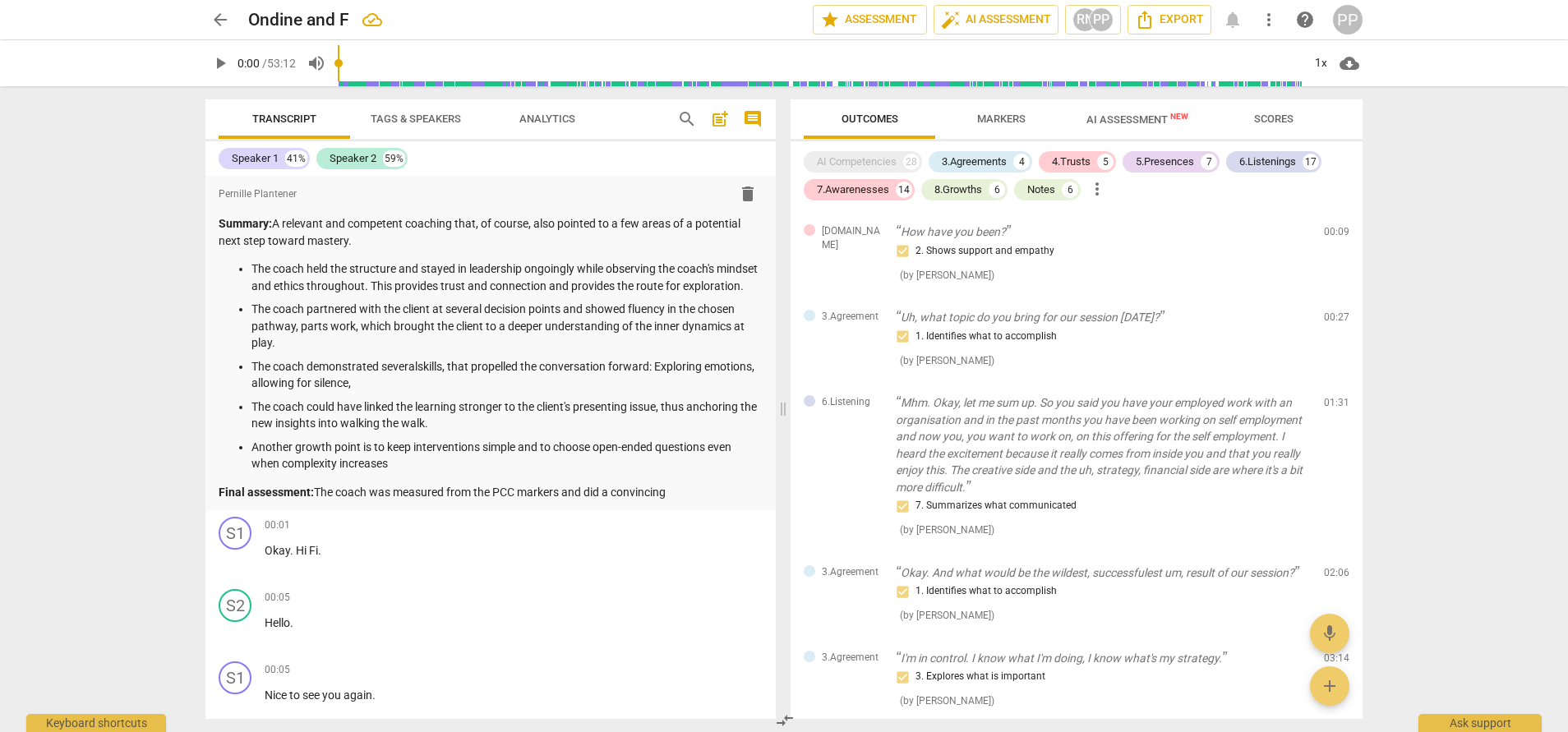
click at [1282, 120] on span "Scores" at bounding box center [1273, 118] width 40 height 12
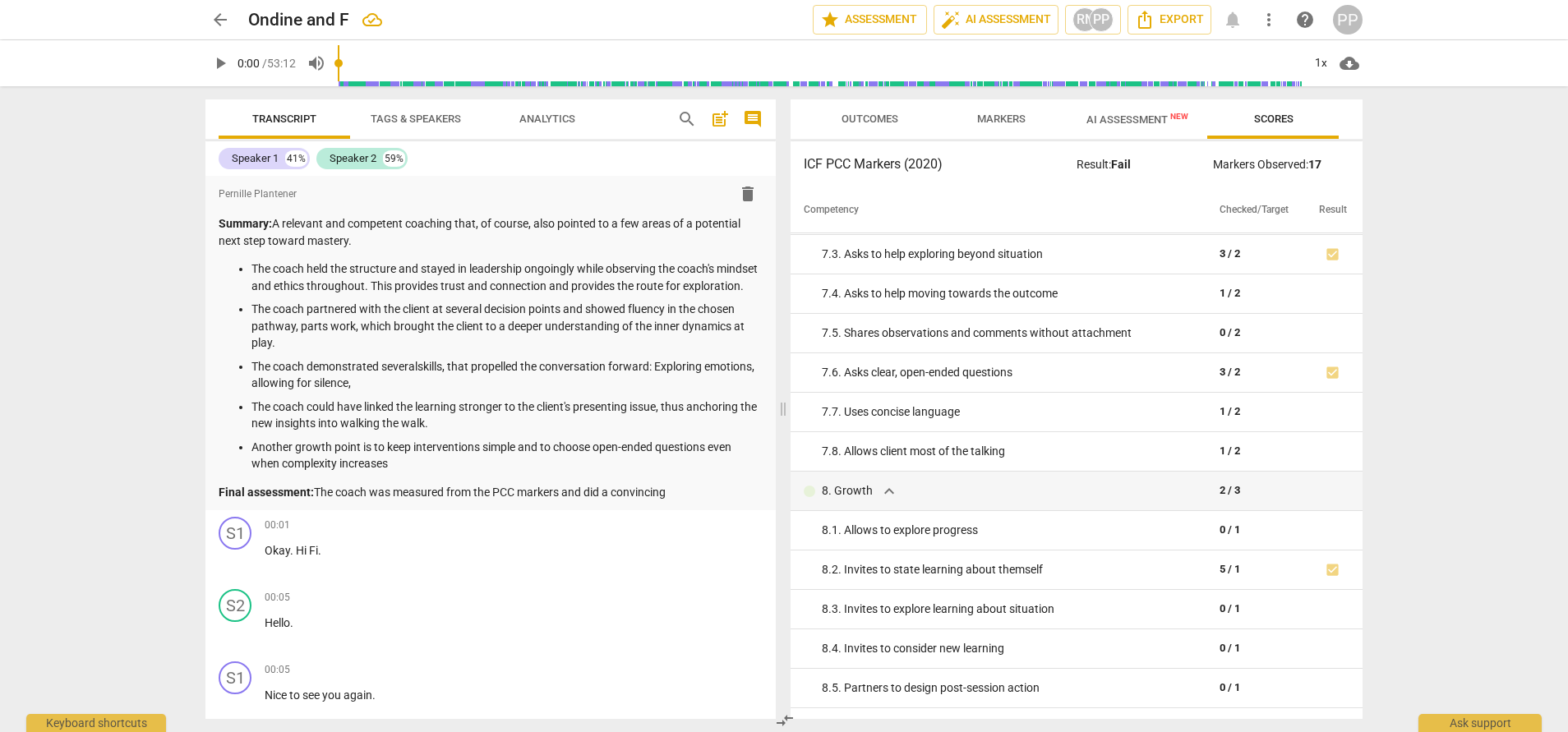
scroll to position [1684, 0]
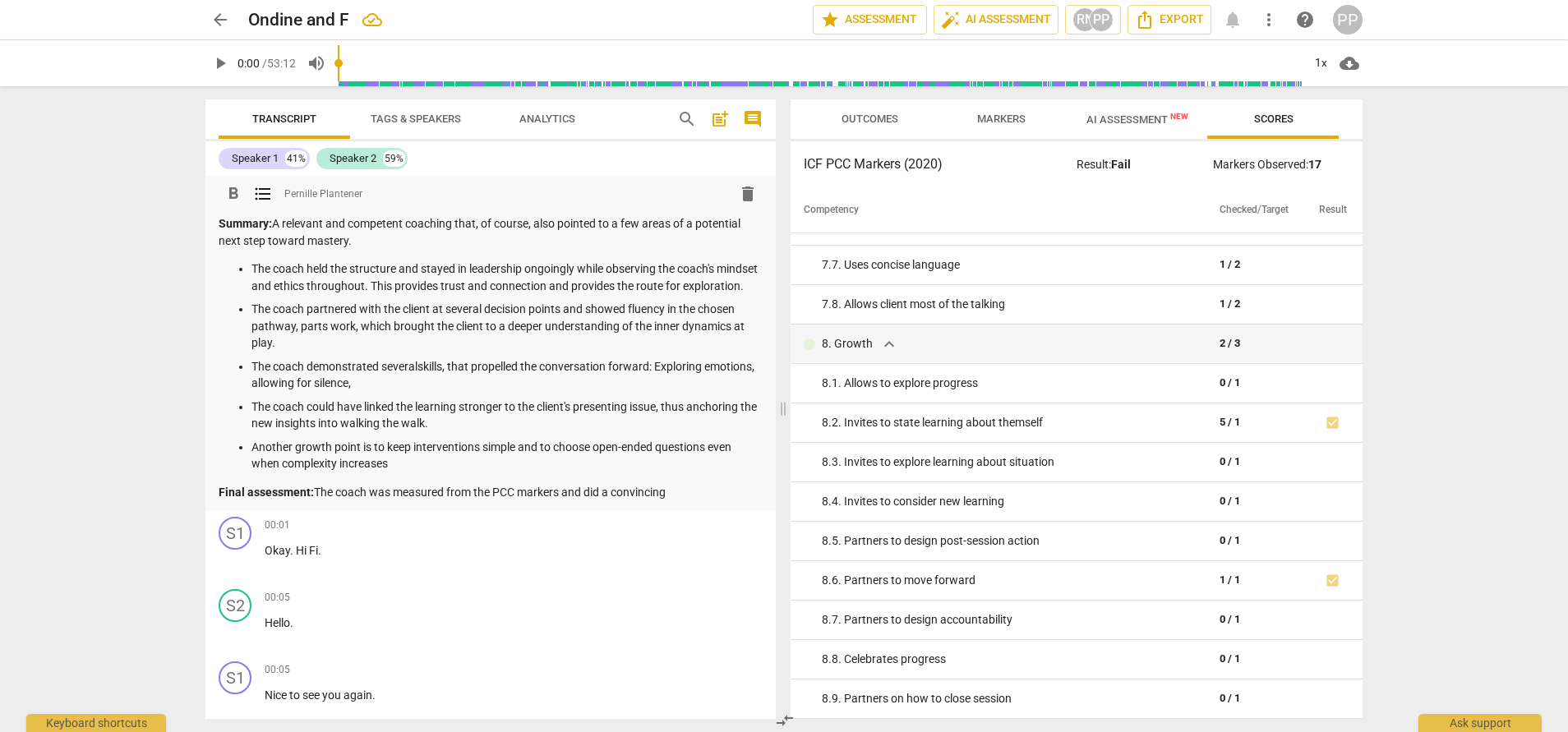
click at [537, 392] on p "The coach demonstrated severalskills, that propelled the conversation forward: …" at bounding box center [507, 375] width 511 height 34
click at [422, 380] on p "The coach demonstrated severalskills, that propelled the conversation forward: …" at bounding box center [507, 375] width 511 height 34
click at [726, 385] on p "The coach demonstrated several skills that propelled the conversation forward: …" at bounding box center [507, 375] width 511 height 34
click at [593, 392] on p "The coach demonstrated several skills that propelled the conversation forward: …" at bounding box center [507, 375] width 511 height 34
click at [427, 392] on p "The coach demonstrated several skills that propelled the conversation forward: …" at bounding box center [507, 375] width 511 height 34
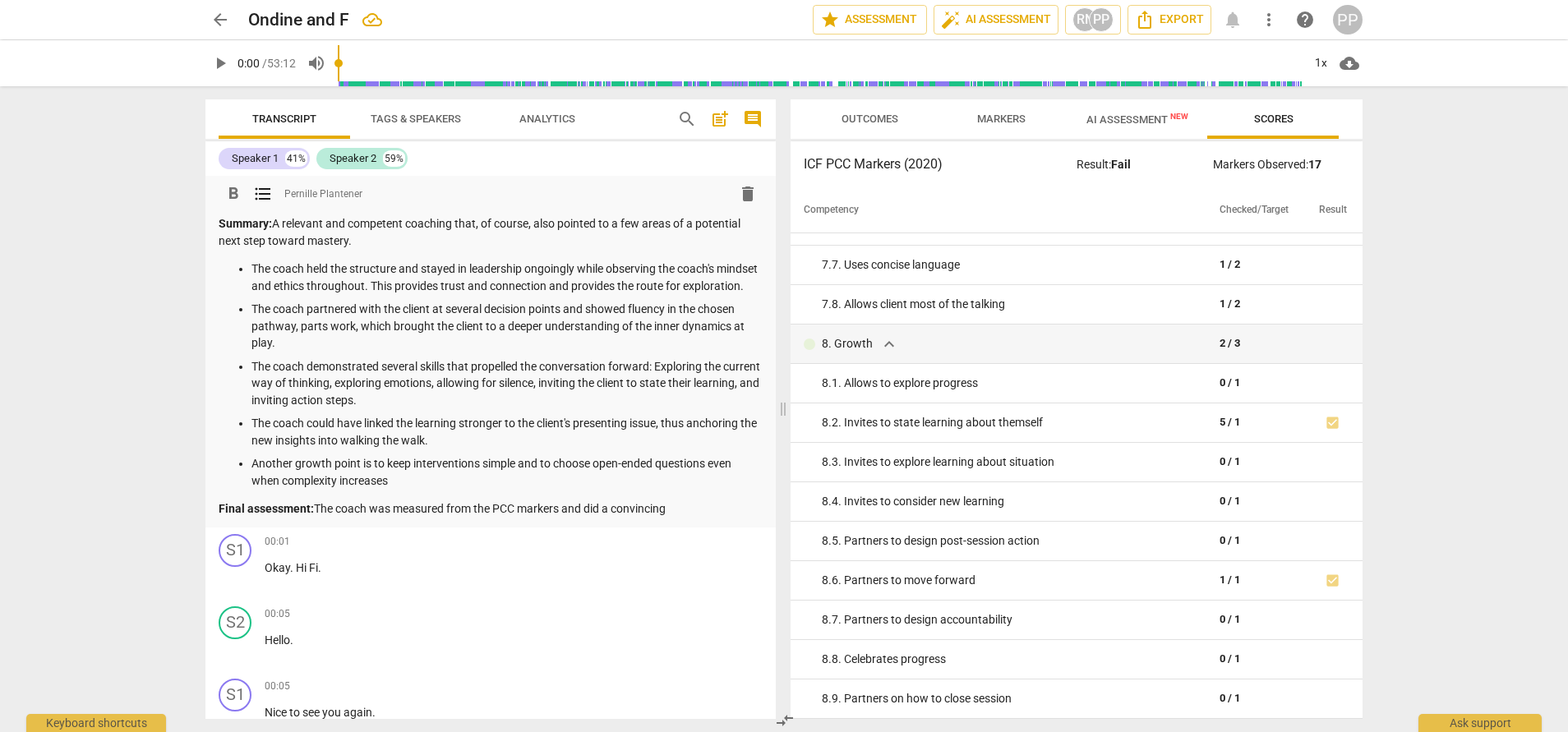
click at [519, 449] on p "The coach could have linked the learning stronger to the client's presenting is…" at bounding box center [507, 432] width 511 height 34
click at [411, 489] on p "Another growth point is to keep interventions simple and to choose open-ended q…" at bounding box center [507, 472] width 511 height 34
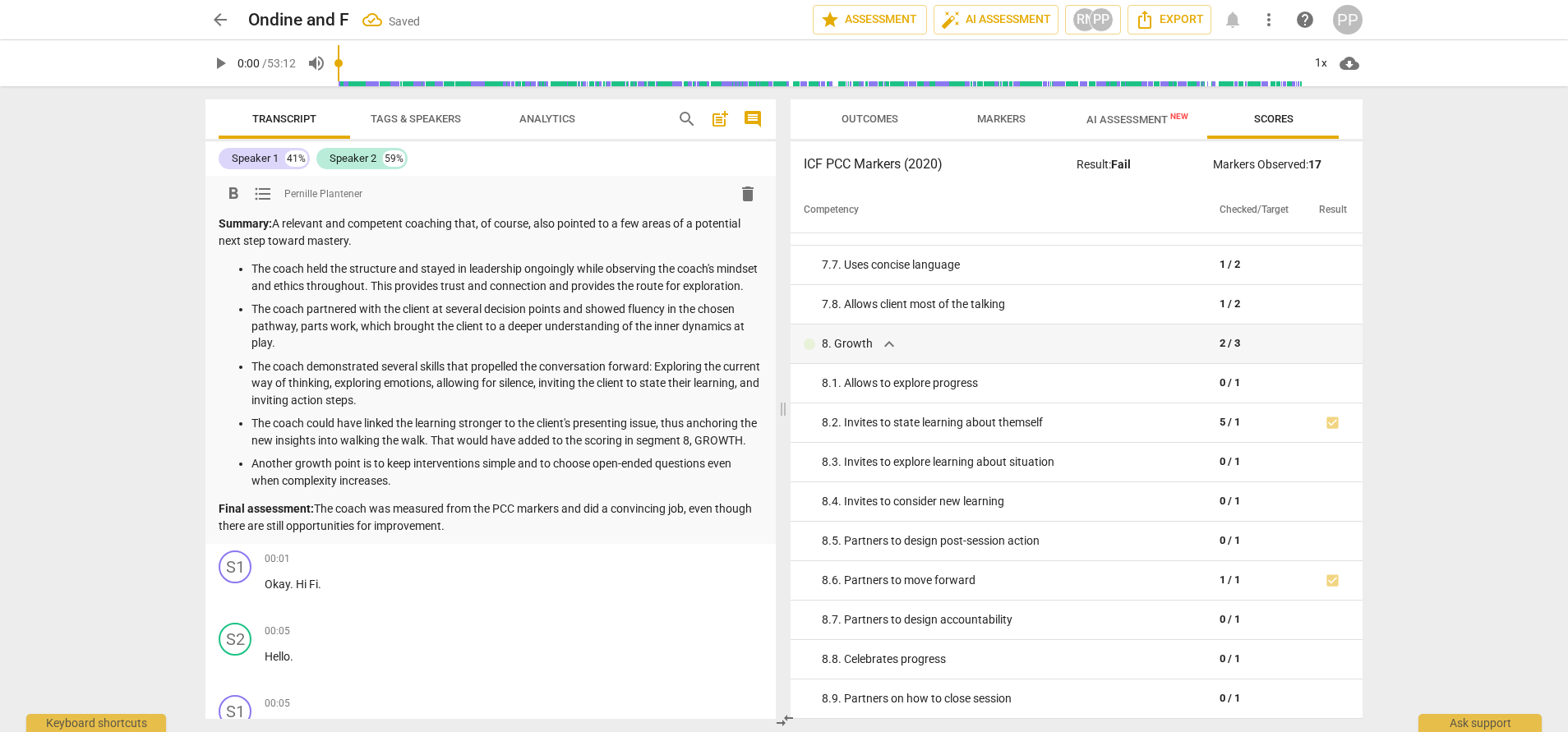
scroll to position [191, 0]
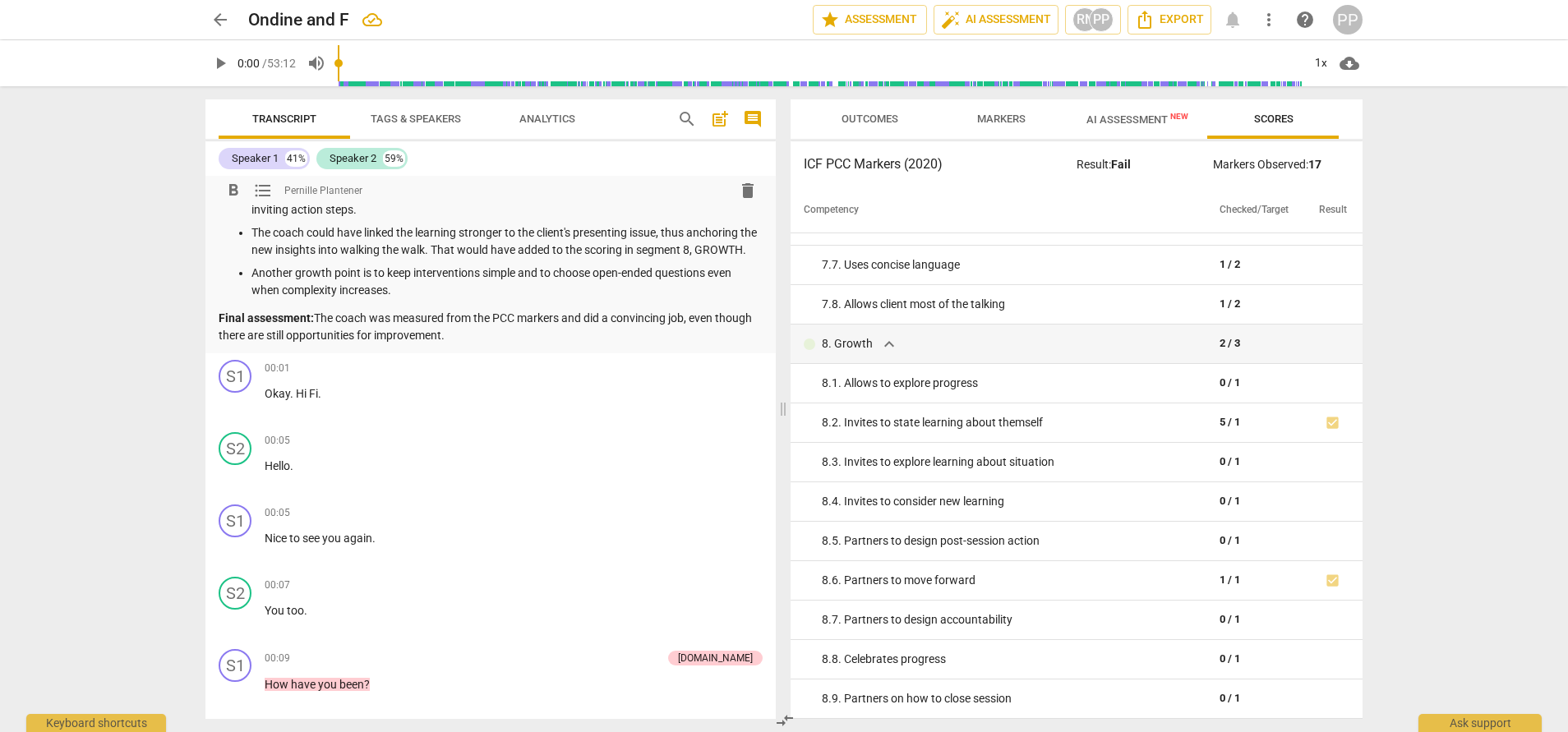
click at [687, 343] on p "Final assessment: The coach was measured from the PCC markers and did a convinc…" at bounding box center [490, 326] width 544 height 34
click at [548, 343] on p "Final assessment: The coach was measured from the PCC markers and did a convinc…" at bounding box center [490, 326] width 544 height 34
click at [617, 353] on div "format_bold format_list_bulleted Pernille Plantener delete Summary: A relevant …" at bounding box center [490, 169] width 570 height 368
click at [507, 169] on div "Speaker 1 41% Speaker 2 59%" at bounding box center [490, 158] width 544 height 28
click at [568, 353] on div "format_bold format_list_bulleted Pernille Plantener delete Summary: A relevant …" at bounding box center [490, 169] width 570 height 368
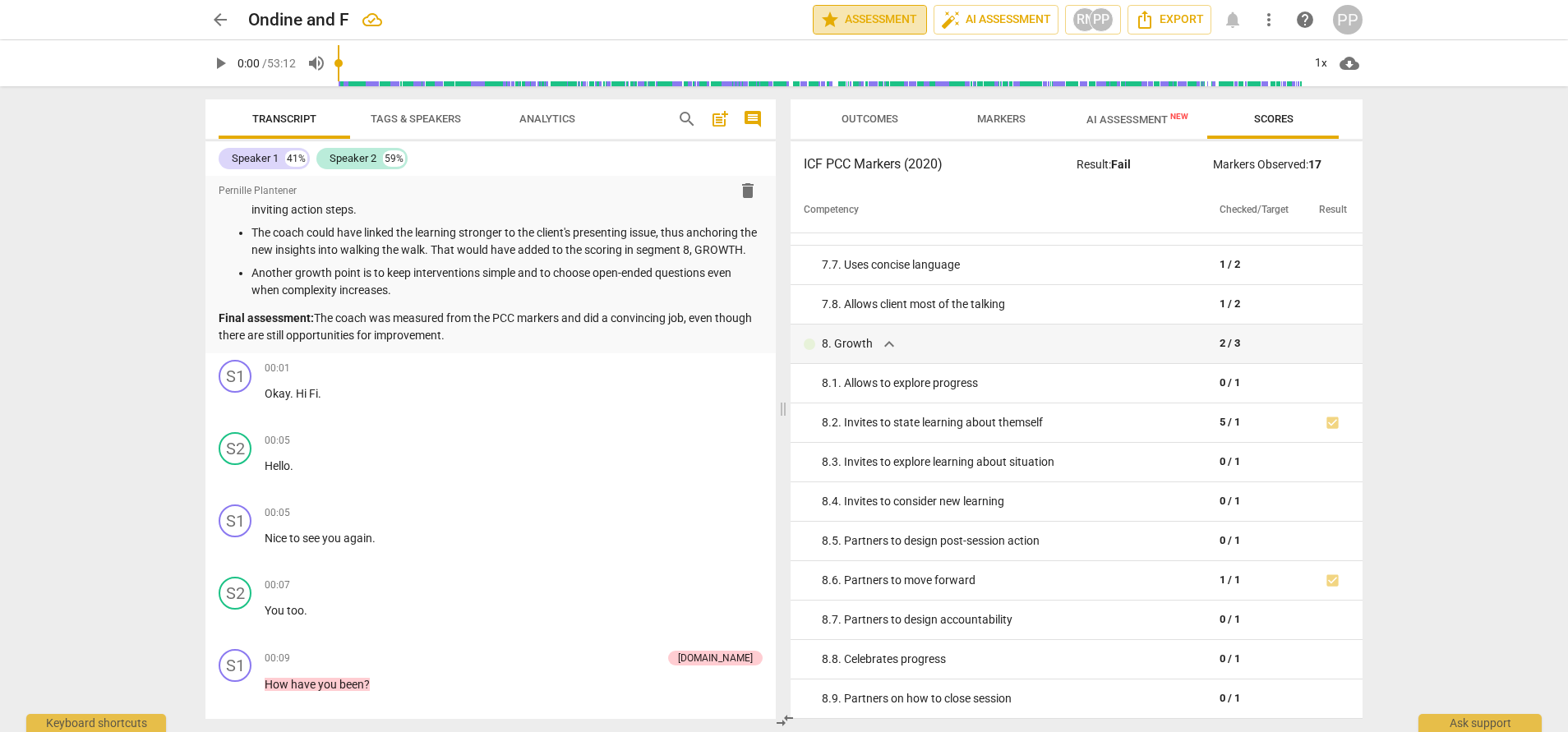
click at [876, 26] on span "star Assessment" at bounding box center [870, 20] width 99 height 20
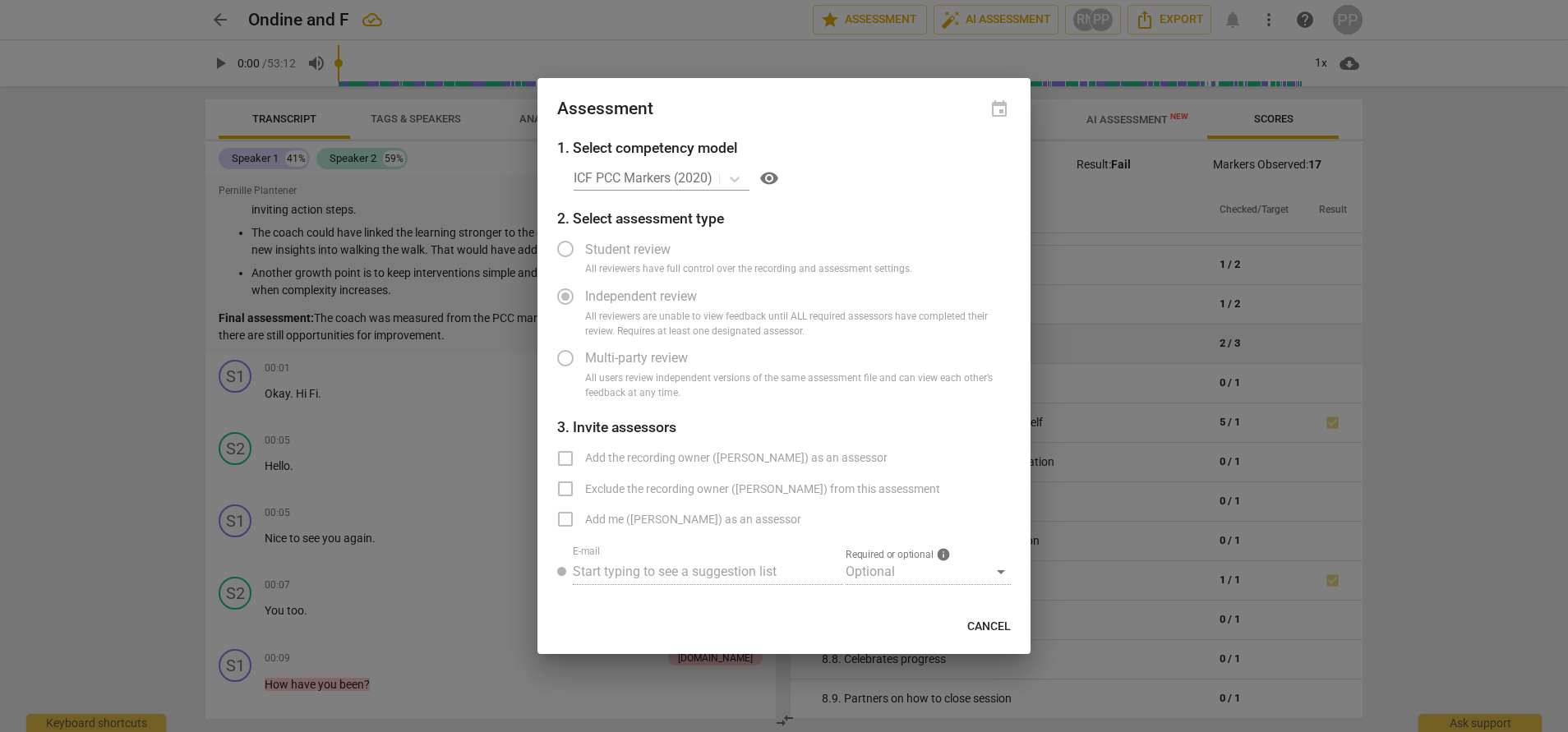
radio input "false"
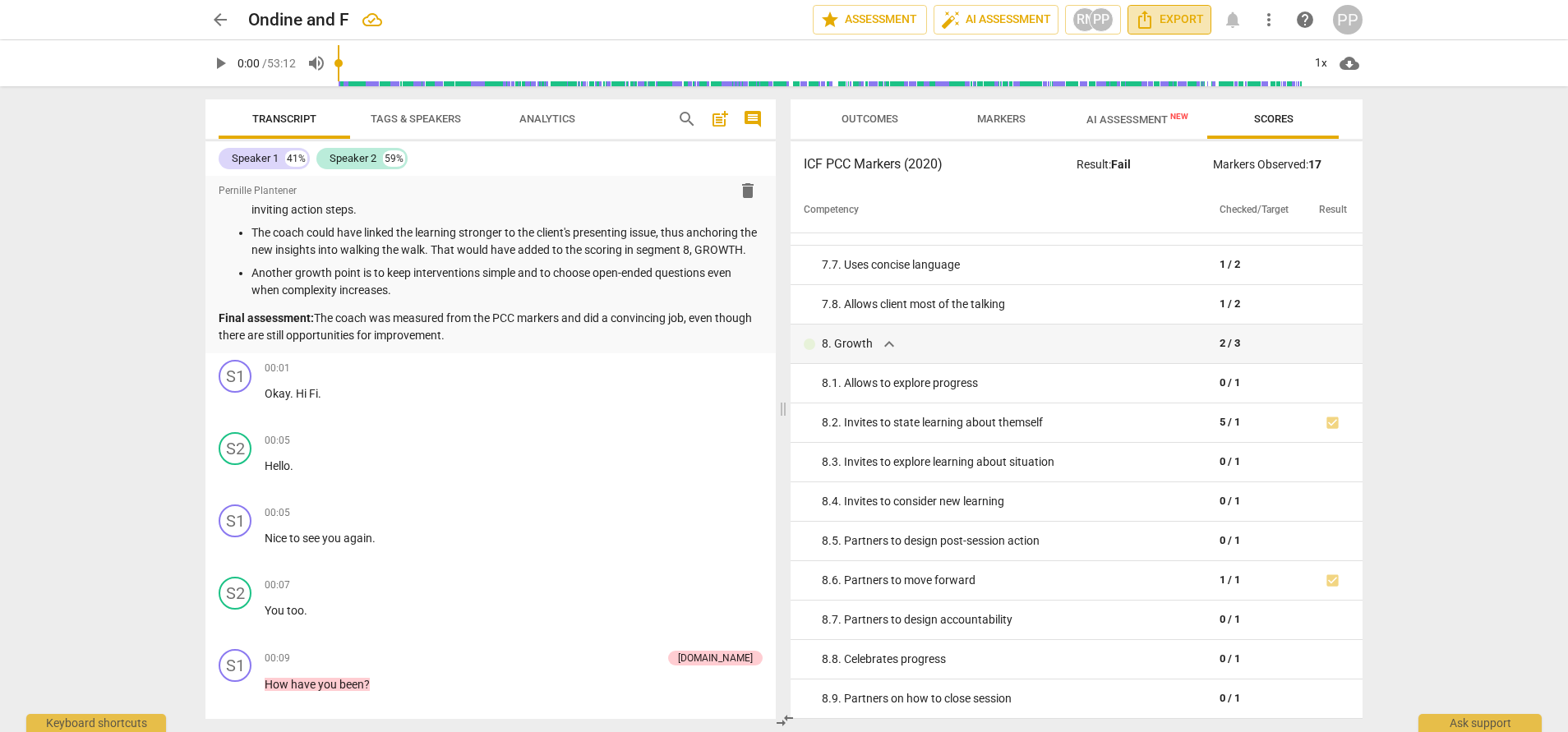
click at [1136, 21] on icon "Export" at bounding box center [1145, 20] width 20 height 20
click at [540, 114] on span "Analytics" at bounding box center [547, 118] width 56 height 12
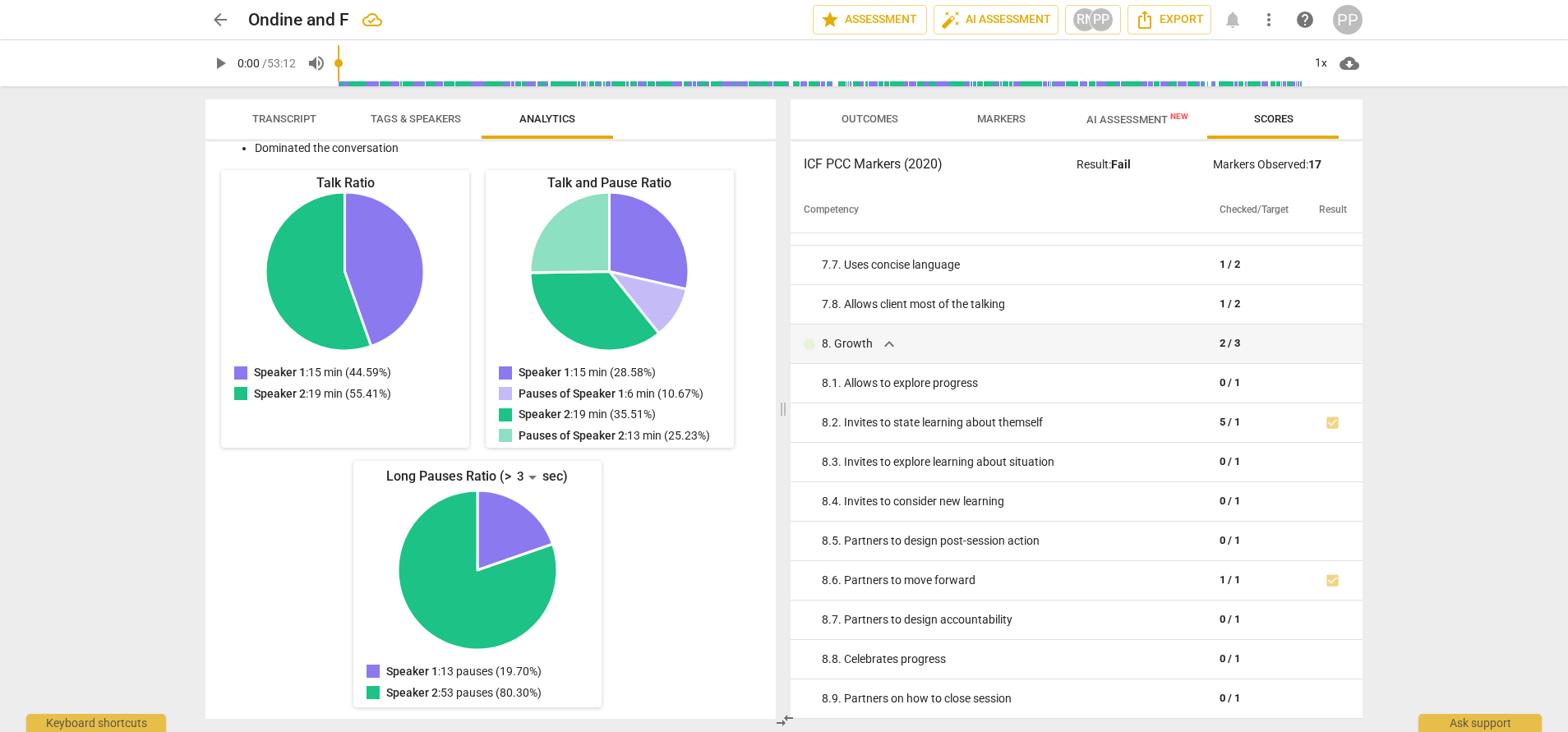
scroll to position [0, 0]
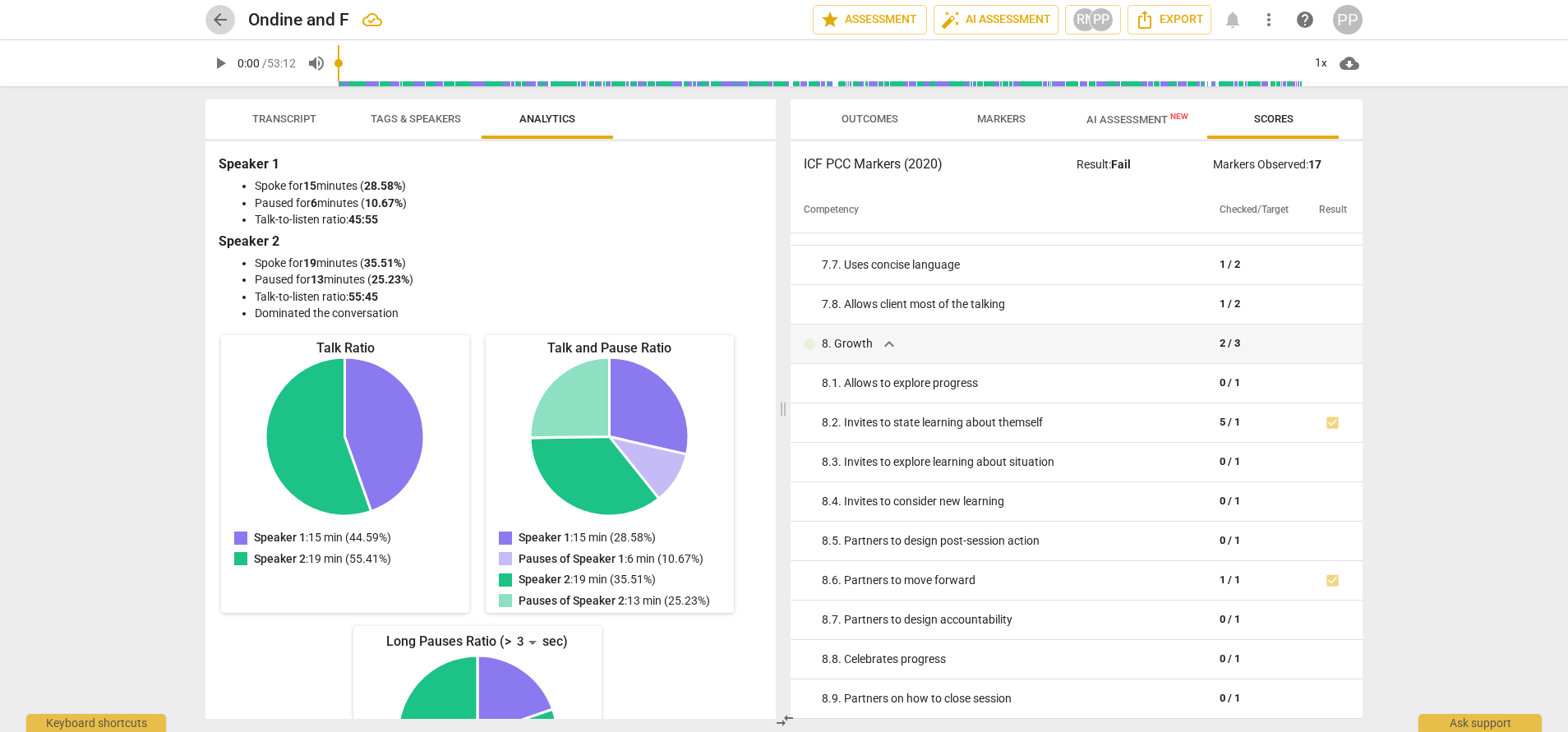
click at [225, 19] on span "arrow_back" at bounding box center [220, 20] width 20 height 20
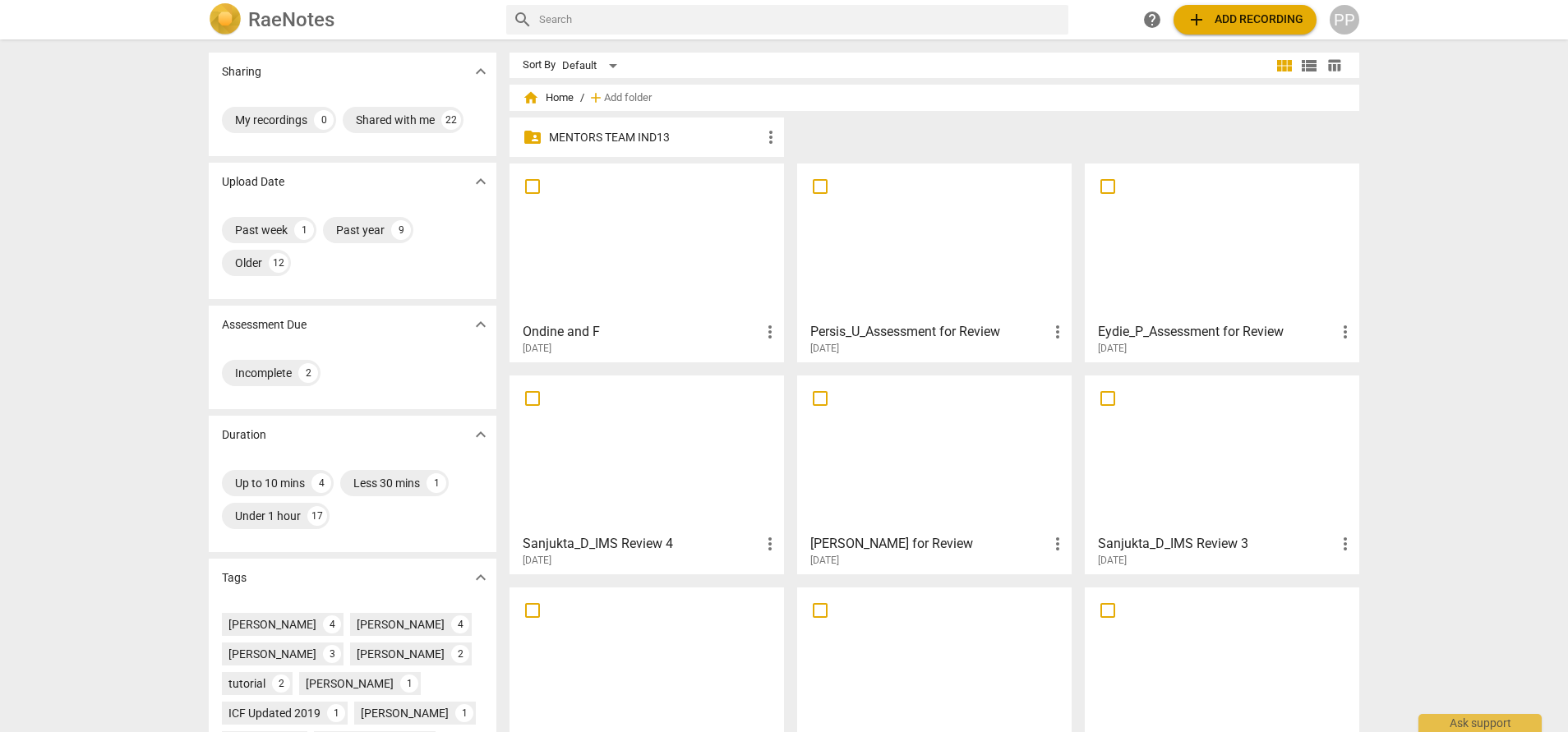
click at [608, 217] on div at bounding box center [646, 242] width 263 height 145
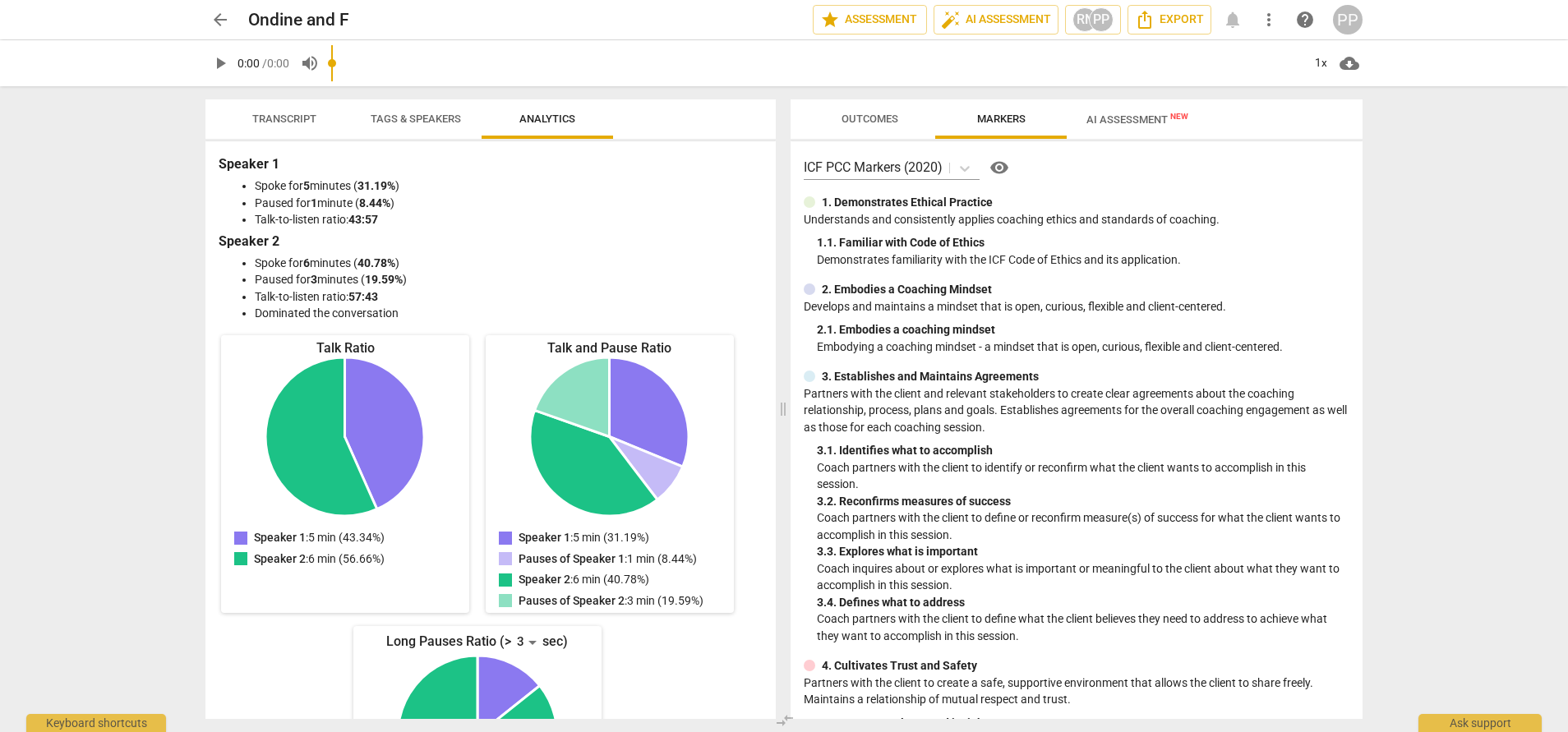
click at [281, 63] on span "/ 0:00" at bounding box center [276, 64] width 27 height 13
click at [277, 118] on span "Transcript" at bounding box center [285, 118] width 64 height 12
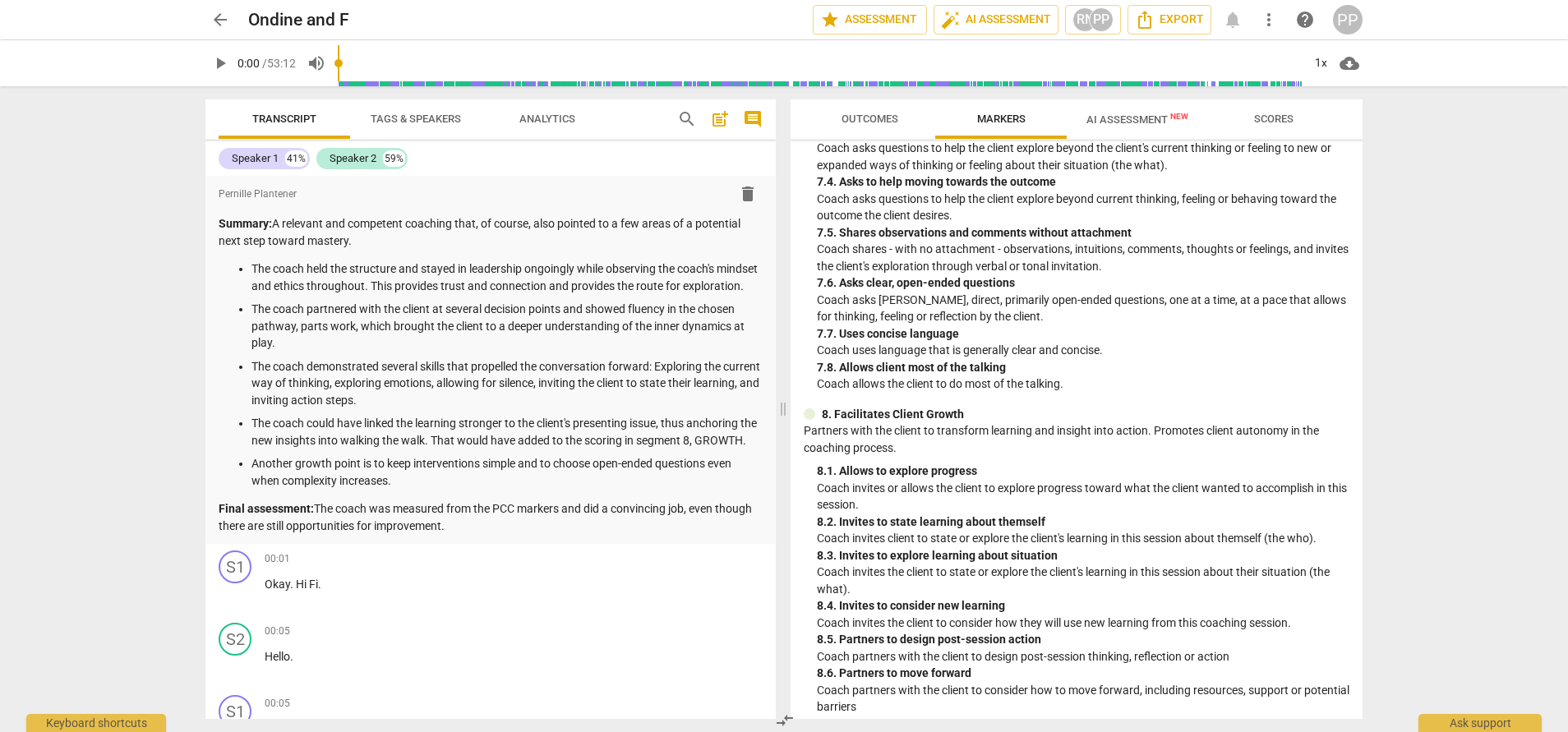
scroll to position [1654, 0]
